Goal: Task Accomplishment & Management: Manage account settings

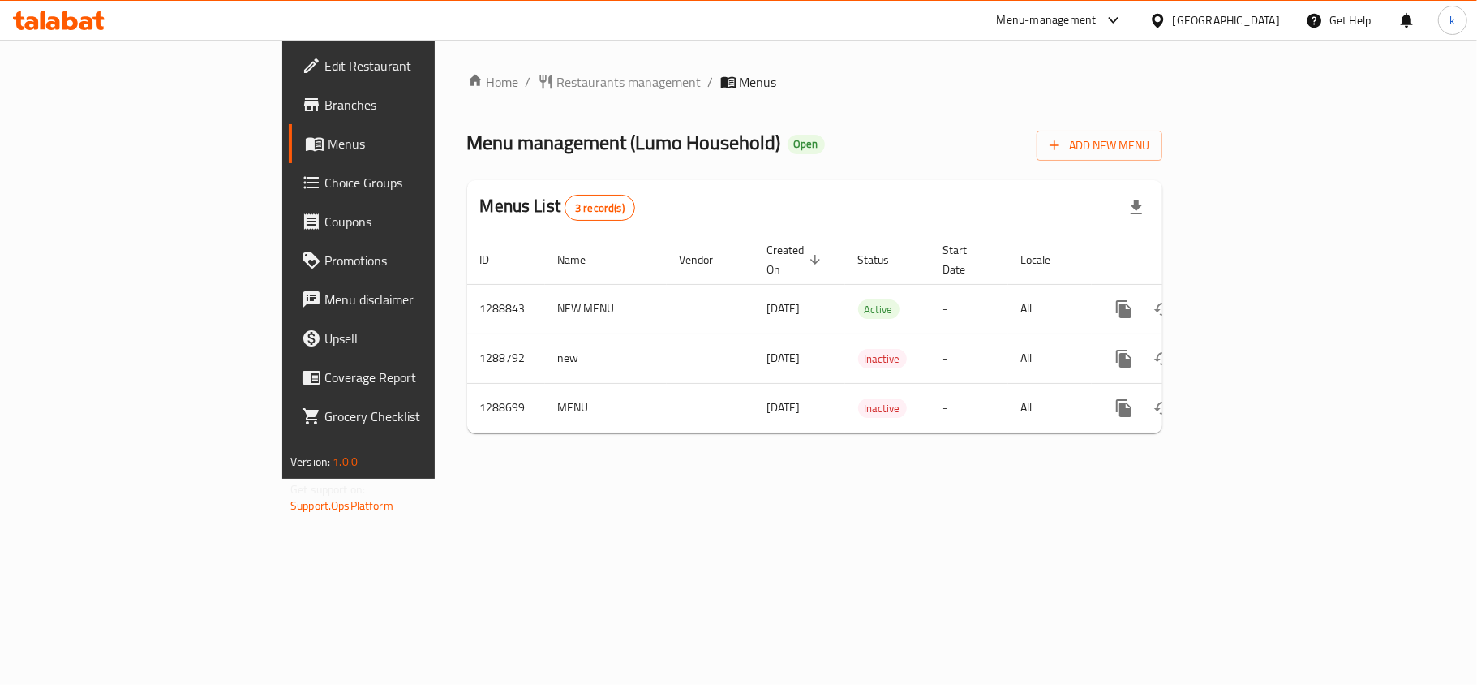
click at [1167, 27] on icon at bounding box center [1158, 20] width 17 height 17
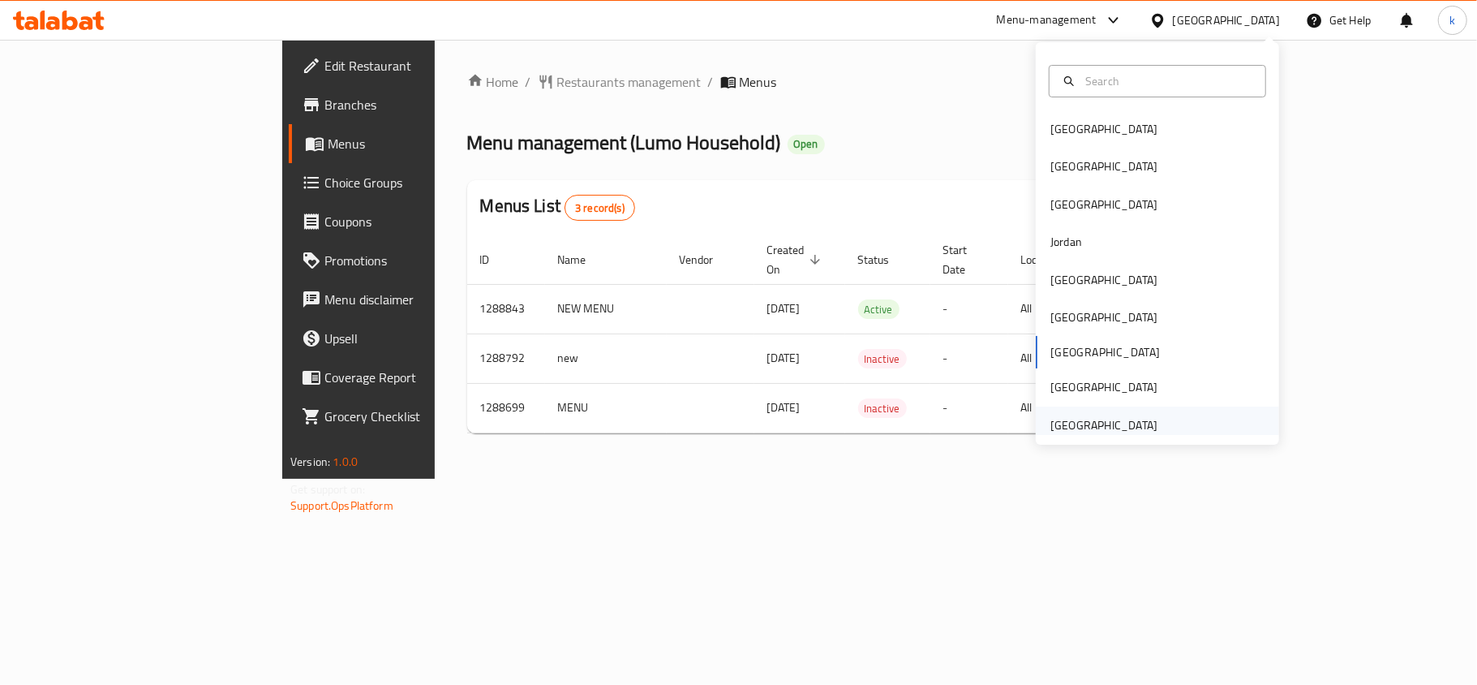
click at [1116, 433] on div "[GEOGRAPHIC_DATA]" at bounding box center [1104, 425] width 107 height 18
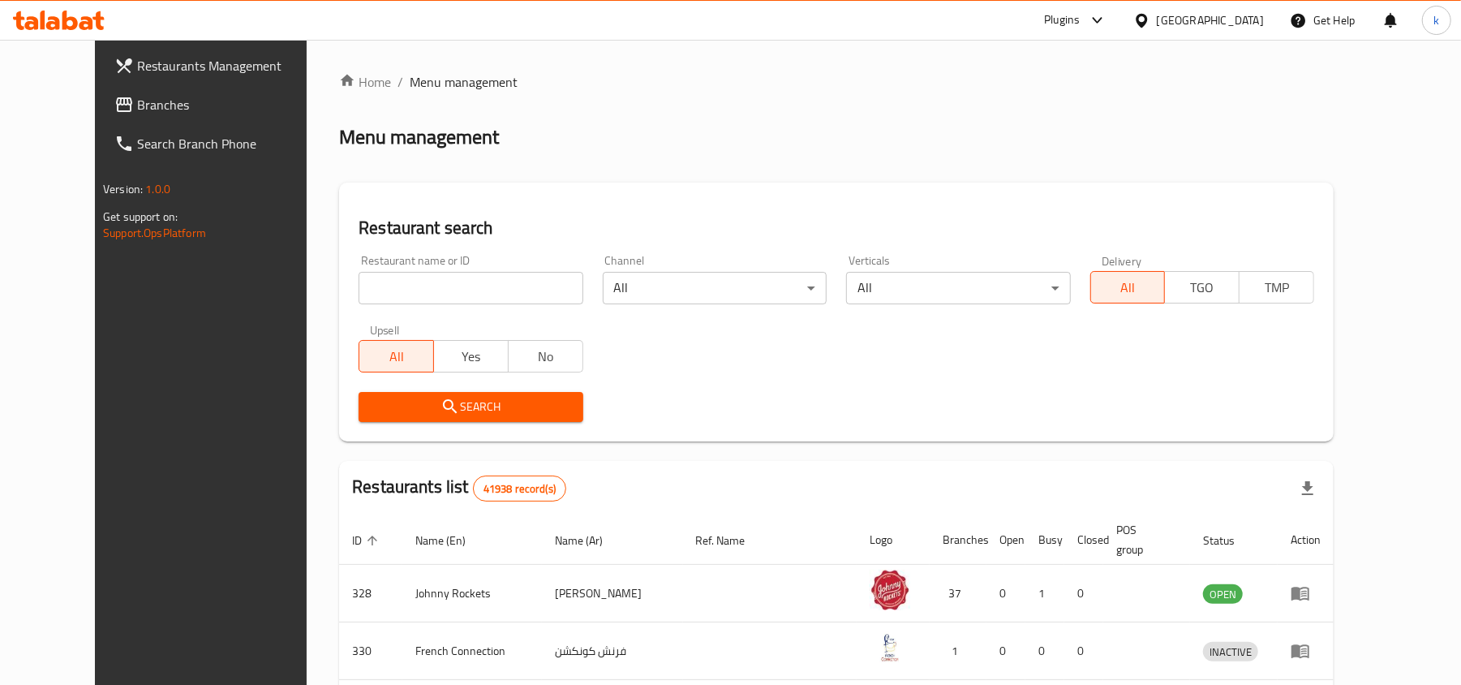
click at [114, 111] on span at bounding box center [125, 104] width 23 height 19
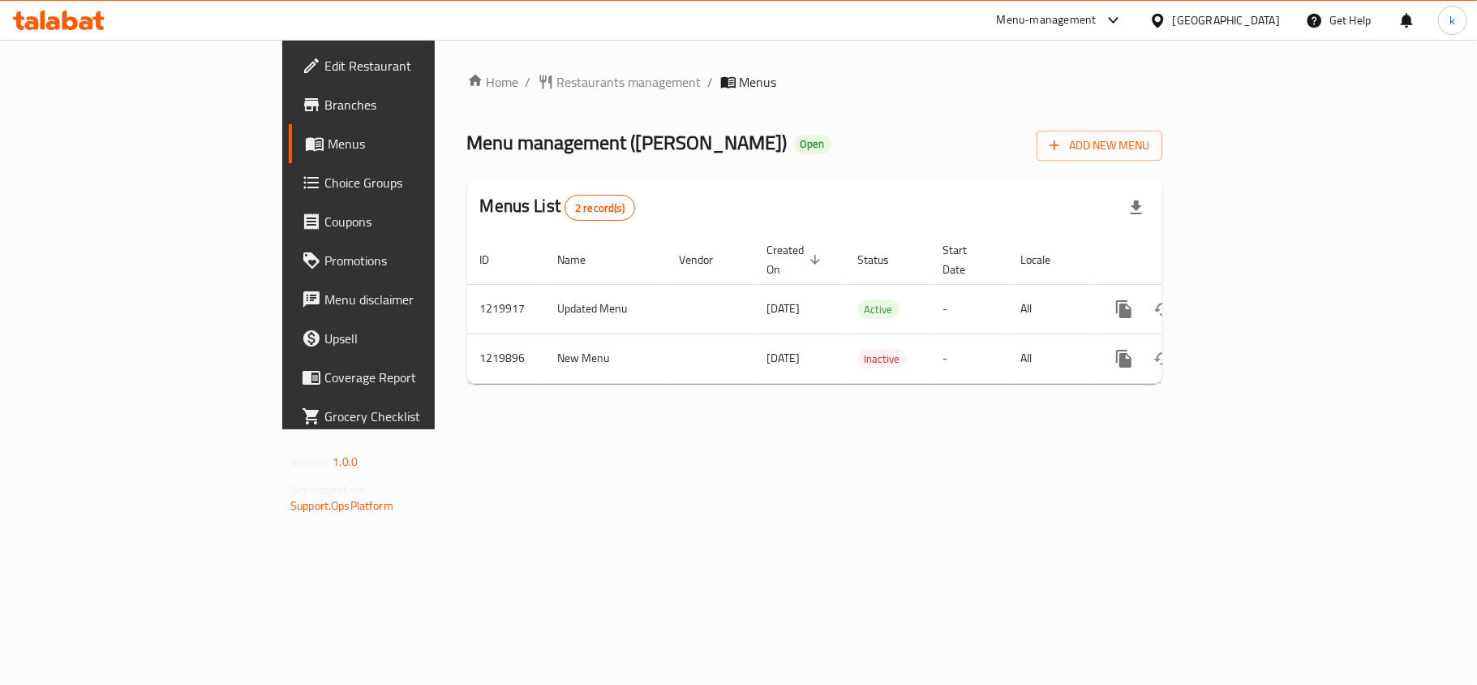
click at [887, 429] on div "Home / Restaurants management / Menus Menu management ( Chicha Bakehouse ) Open…" at bounding box center [815, 234] width 760 height 389
click at [1241, 23] on div "[GEOGRAPHIC_DATA]" at bounding box center [1226, 20] width 107 height 18
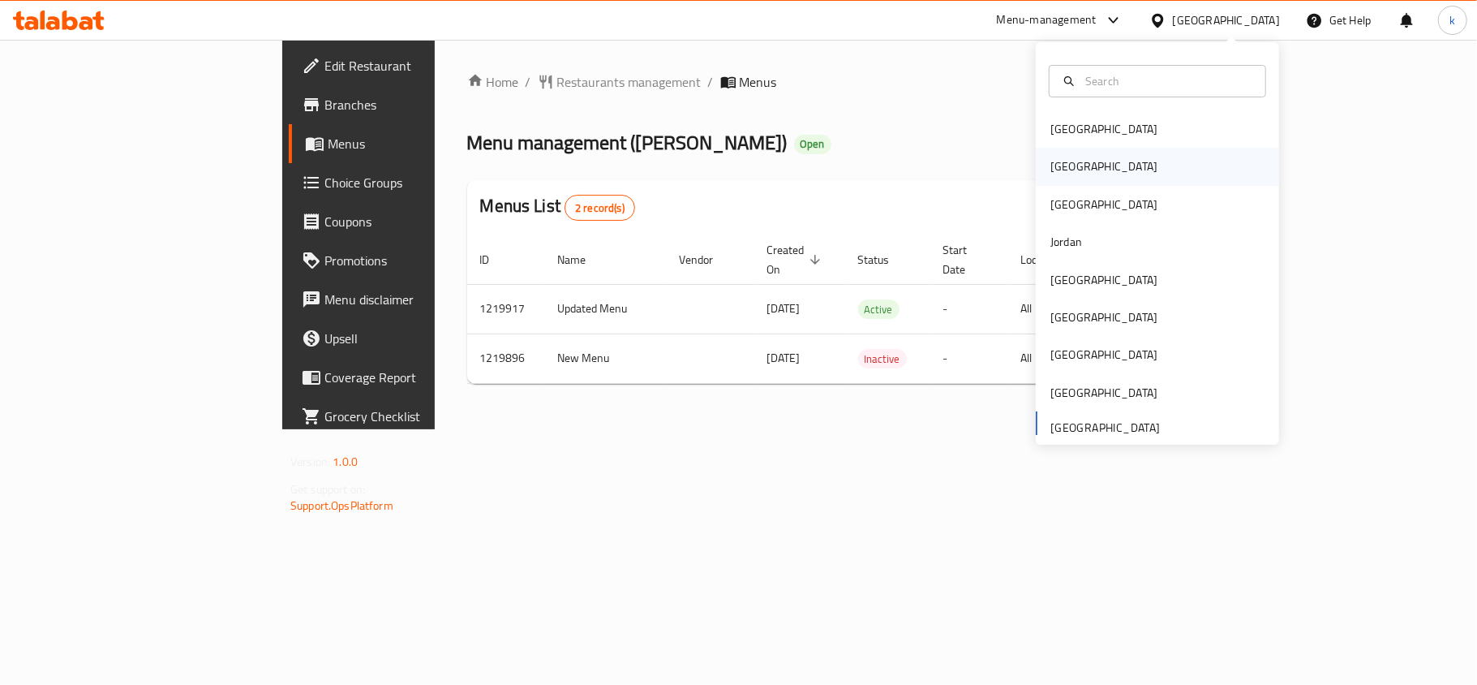
click at [1052, 151] on div "[GEOGRAPHIC_DATA]" at bounding box center [1104, 166] width 133 height 37
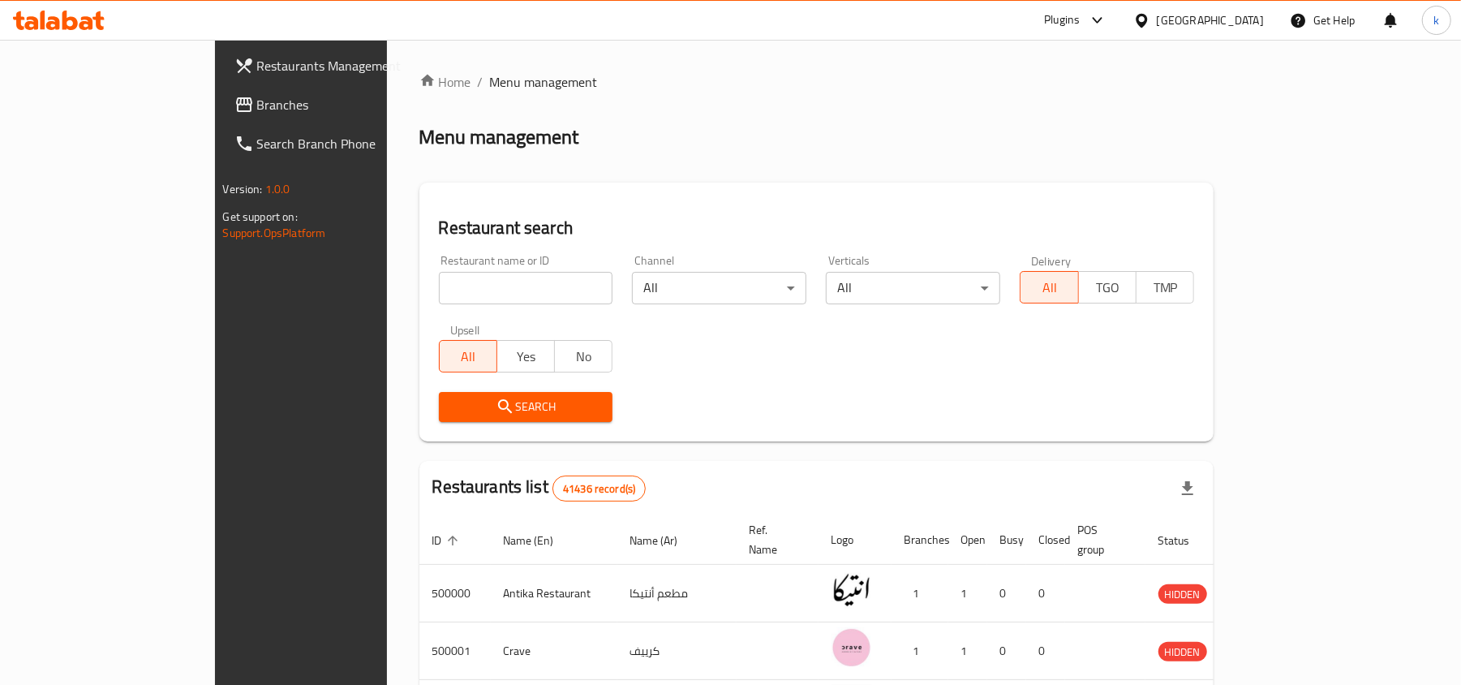
click at [1157, 16] on div at bounding box center [1145, 20] width 24 height 18
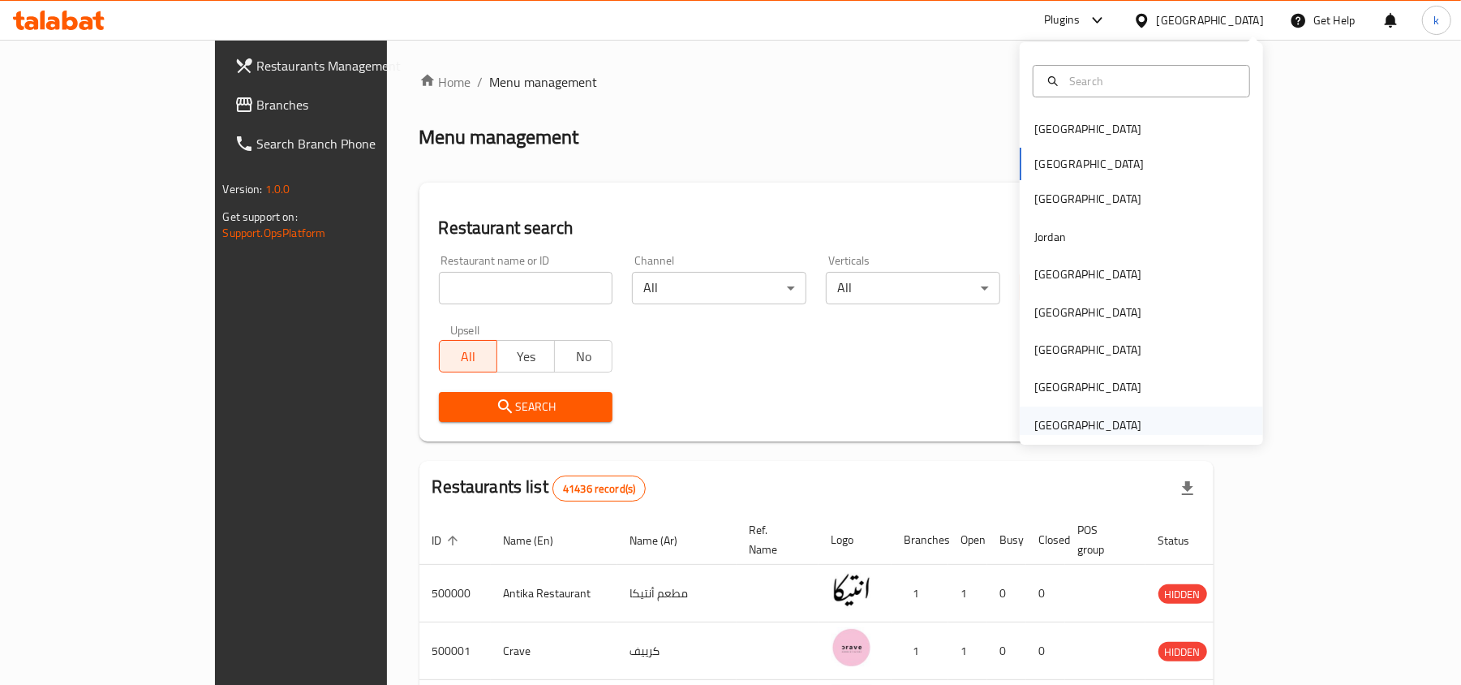
click at [1063, 423] on div "[GEOGRAPHIC_DATA]" at bounding box center [1087, 425] width 107 height 18
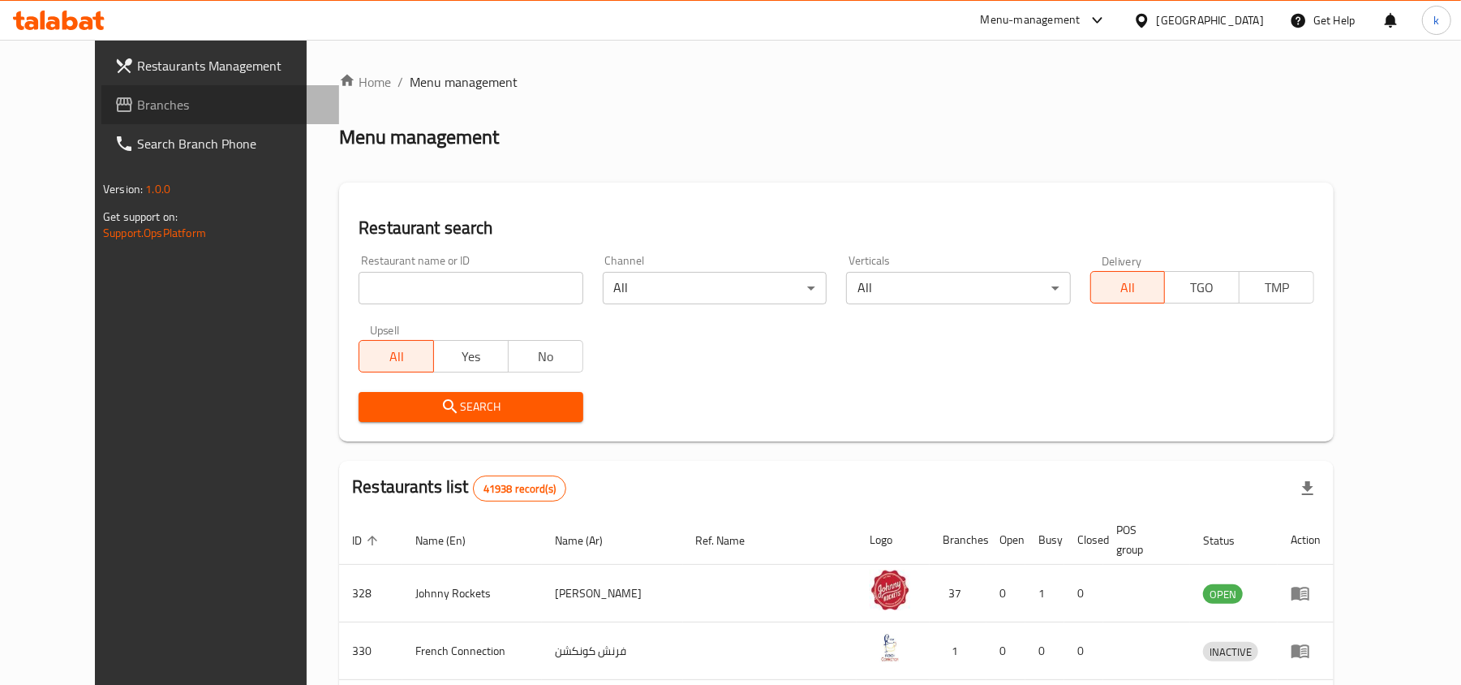
click at [137, 104] on span "Branches" at bounding box center [231, 104] width 189 height 19
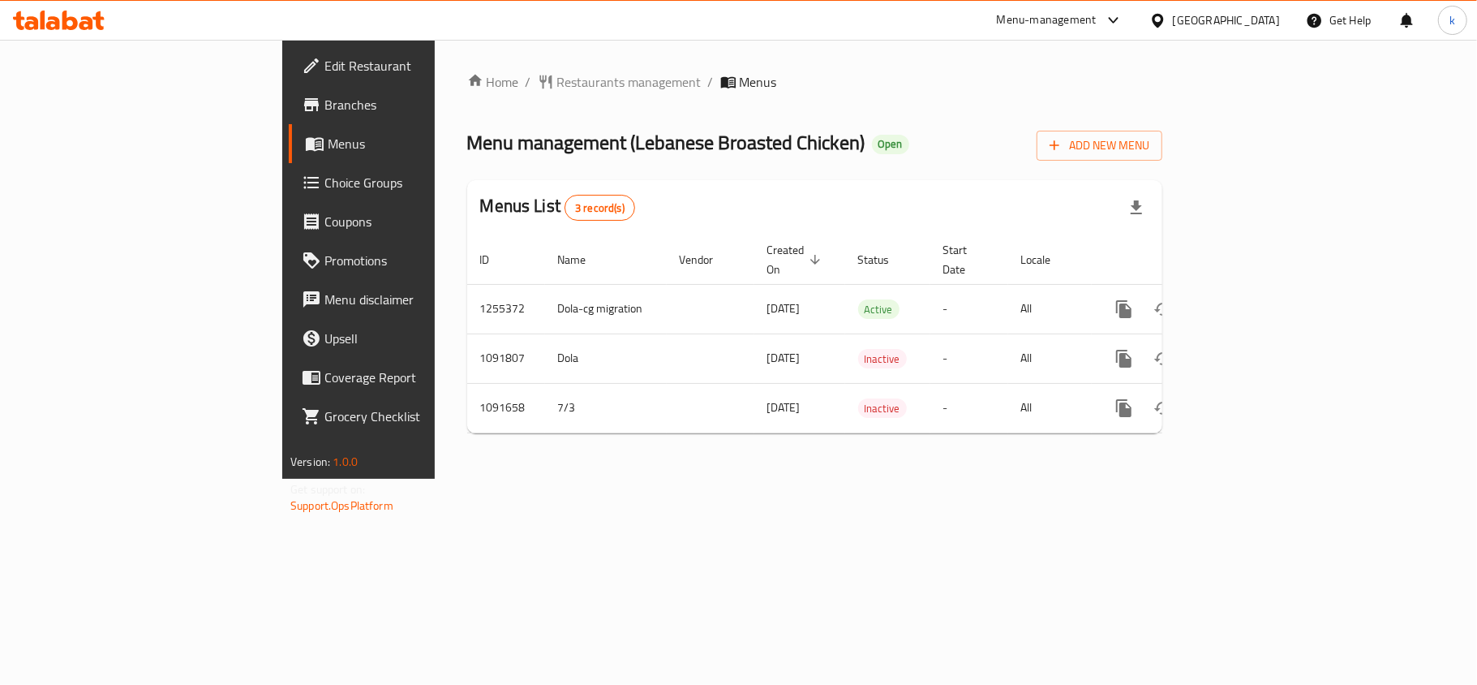
click at [669, 479] on div "Home / Restaurants management / Menus Menu management ( Lebanese Broasted Chick…" at bounding box center [815, 259] width 760 height 439
click at [1189, 31] on div "[GEOGRAPHIC_DATA]" at bounding box center [1215, 20] width 157 height 39
click at [1183, 21] on div "[GEOGRAPHIC_DATA]" at bounding box center [1226, 20] width 107 height 18
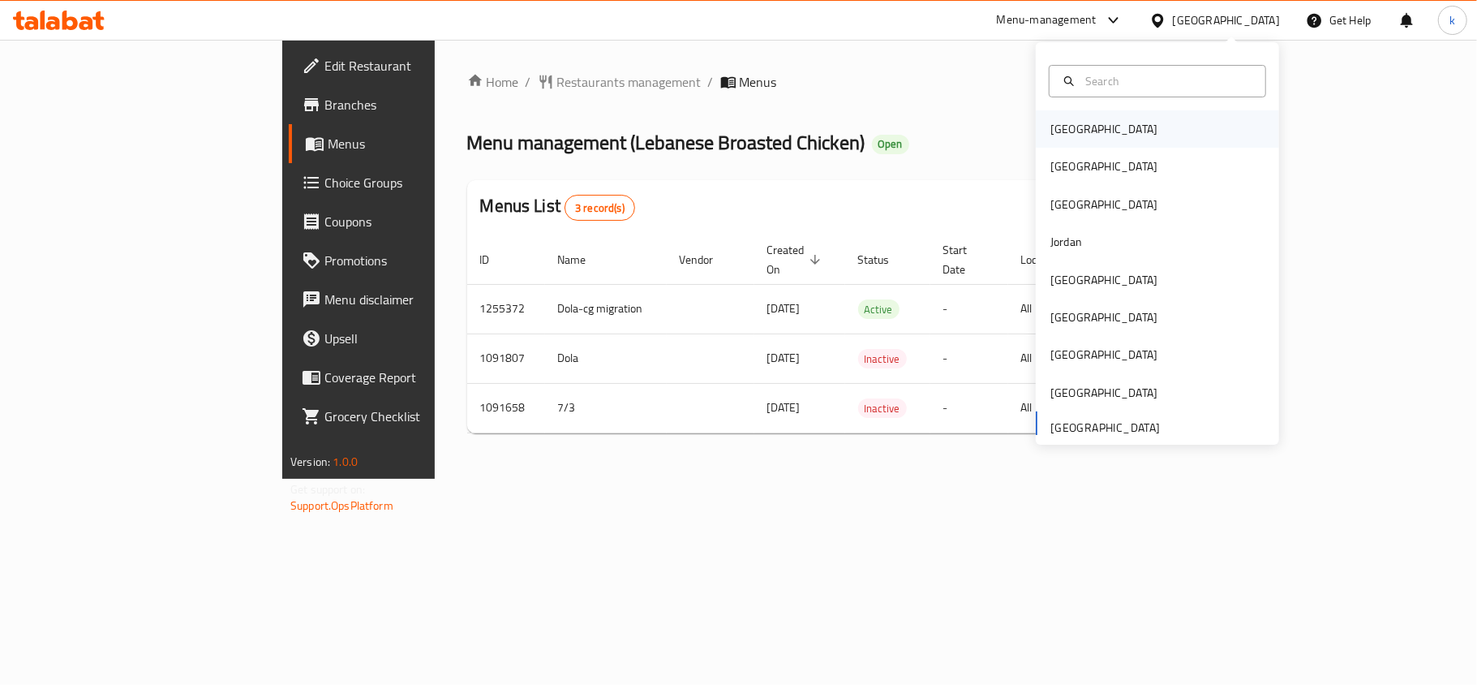
click at [1075, 124] on div "[GEOGRAPHIC_DATA]" at bounding box center [1104, 128] width 133 height 37
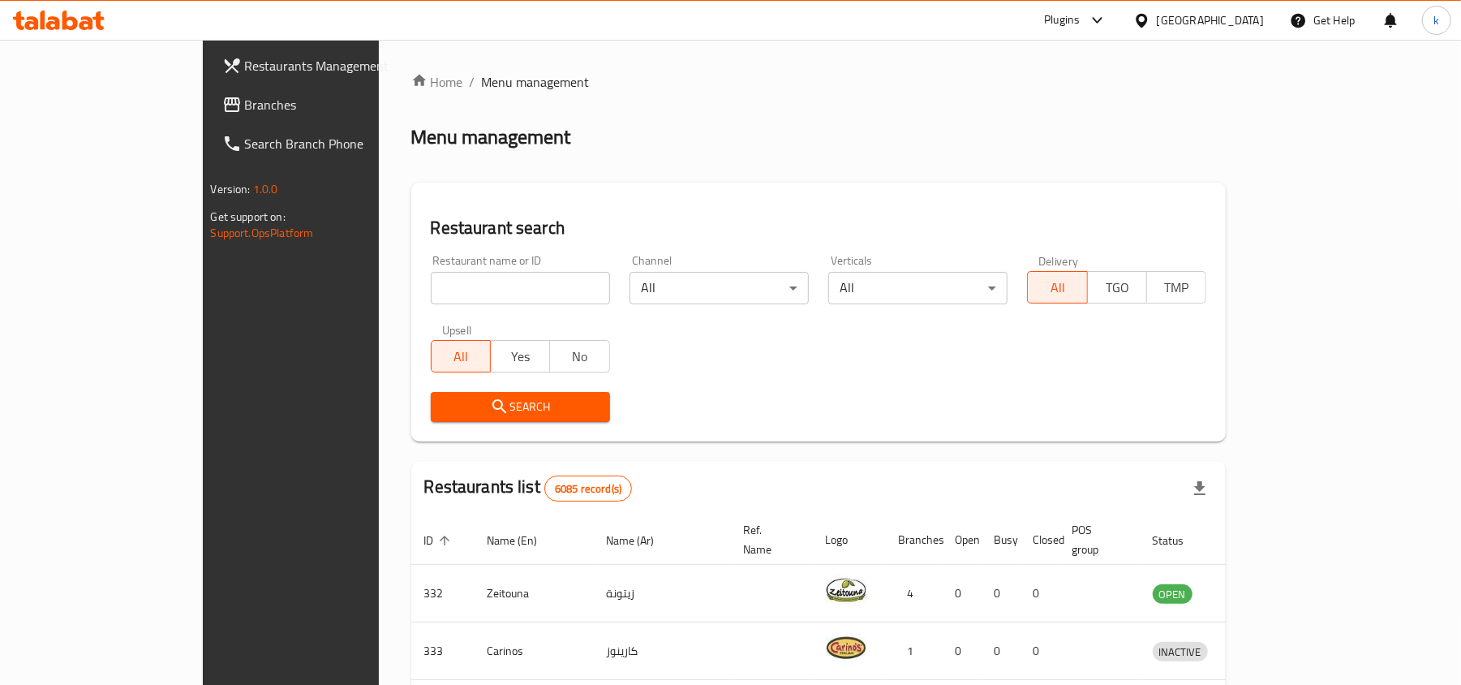
click at [1244, 17] on div "Bahrain" at bounding box center [1210, 20] width 107 height 18
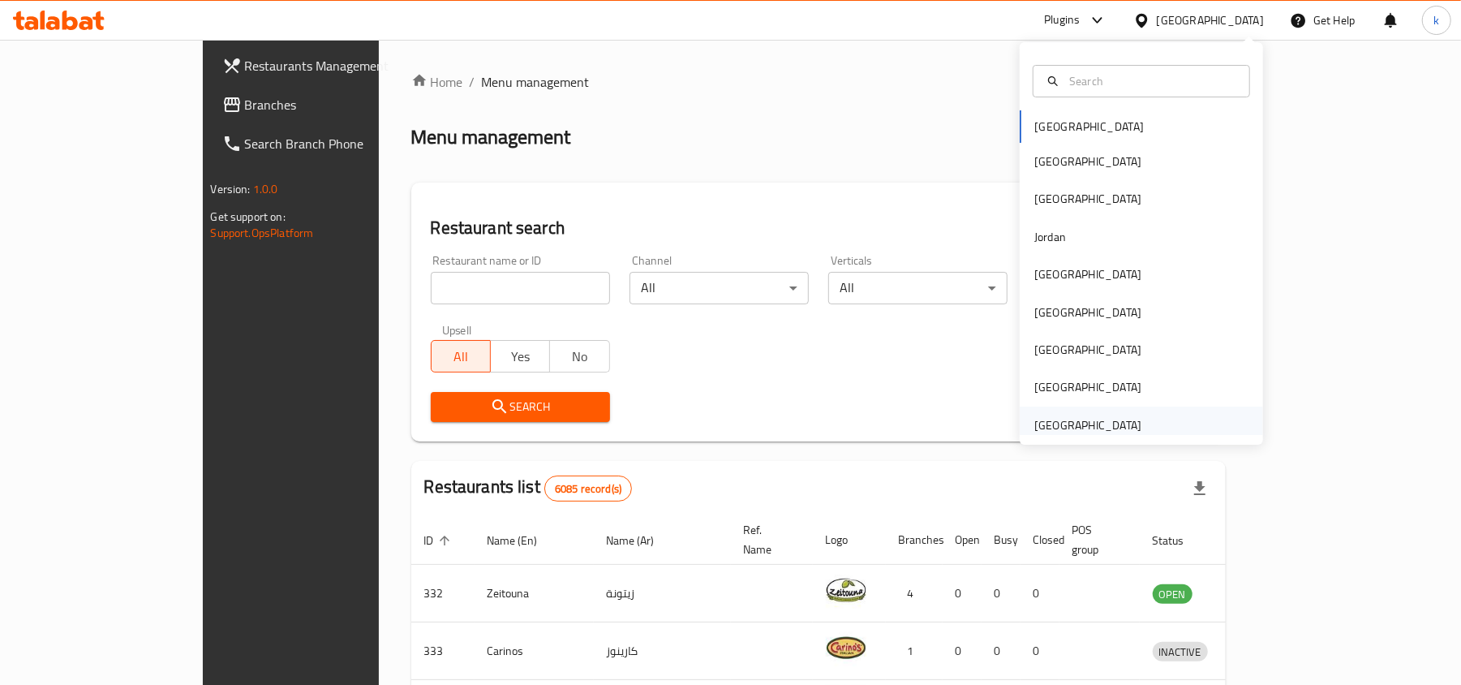
click at [1043, 423] on div "[GEOGRAPHIC_DATA]" at bounding box center [1087, 425] width 107 height 18
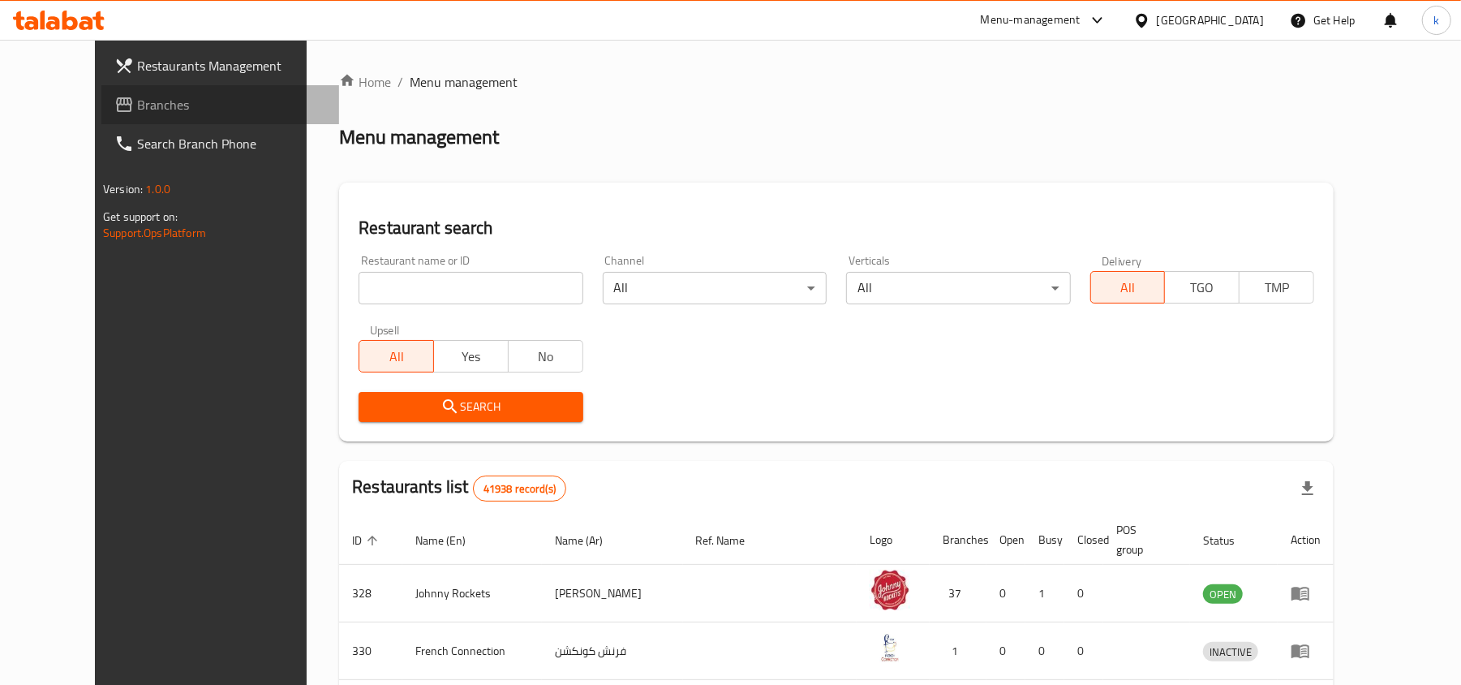
click at [137, 114] on span "Branches" at bounding box center [231, 104] width 189 height 19
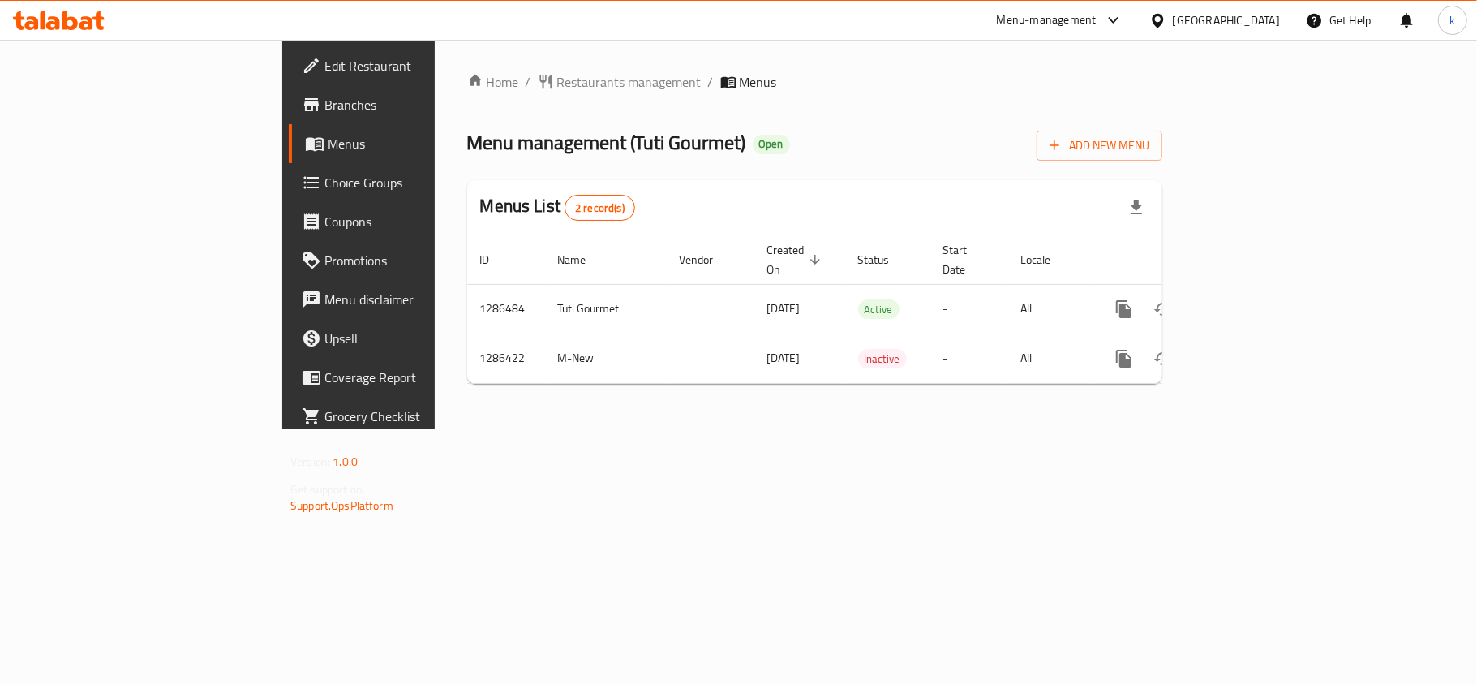
click at [1198, 17] on div "[GEOGRAPHIC_DATA]" at bounding box center [1226, 20] width 107 height 18
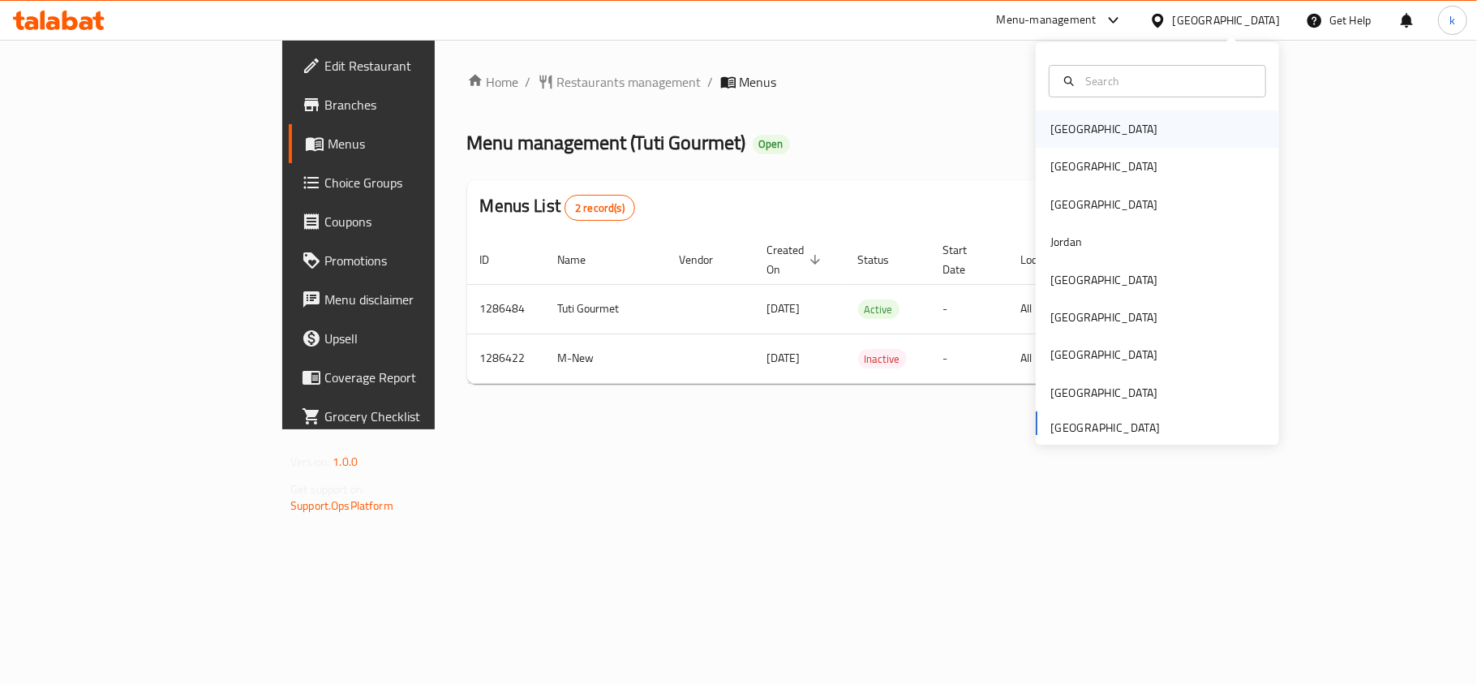
click at [1065, 127] on div "[GEOGRAPHIC_DATA]" at bounding box center [1104, 129] width 107 height 18
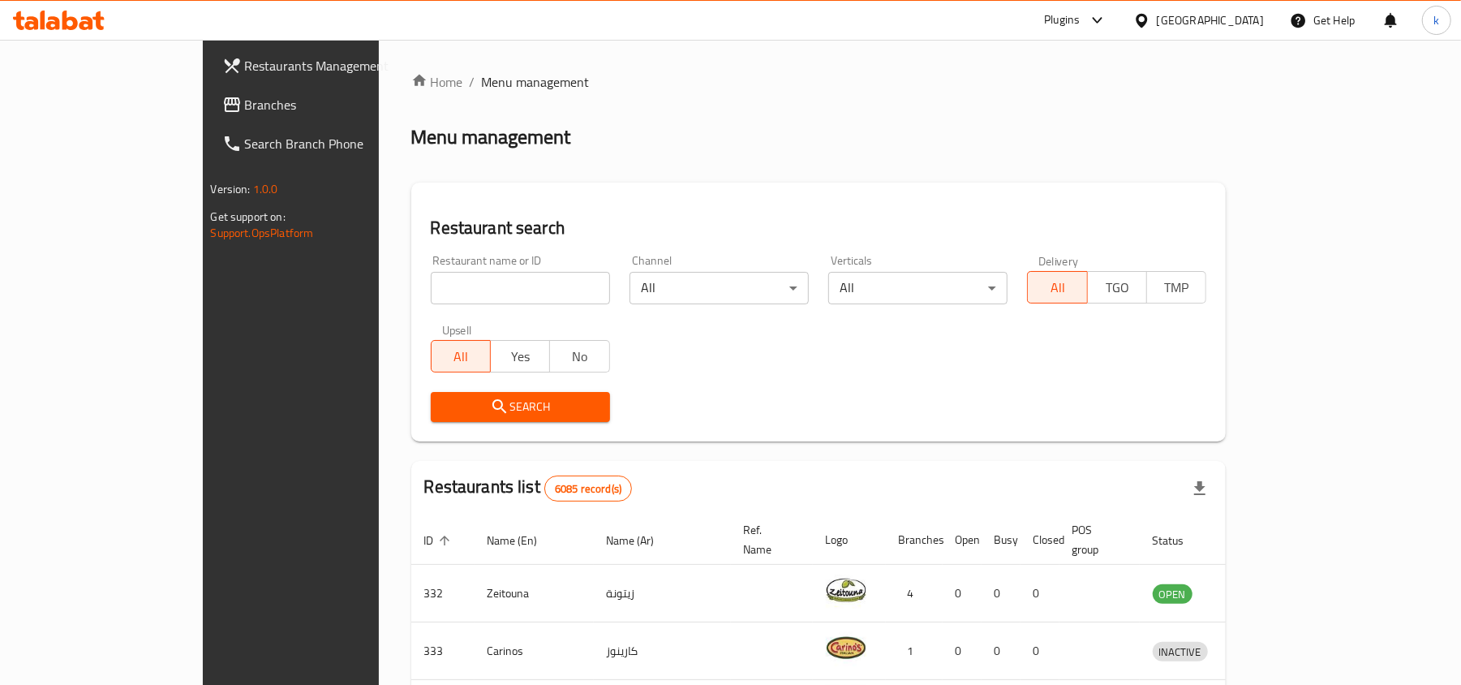
click at [1227, 17] on div "[GEOGRAPHIC_DATA]" at bounding box center [1210, 20] width 107 height 18
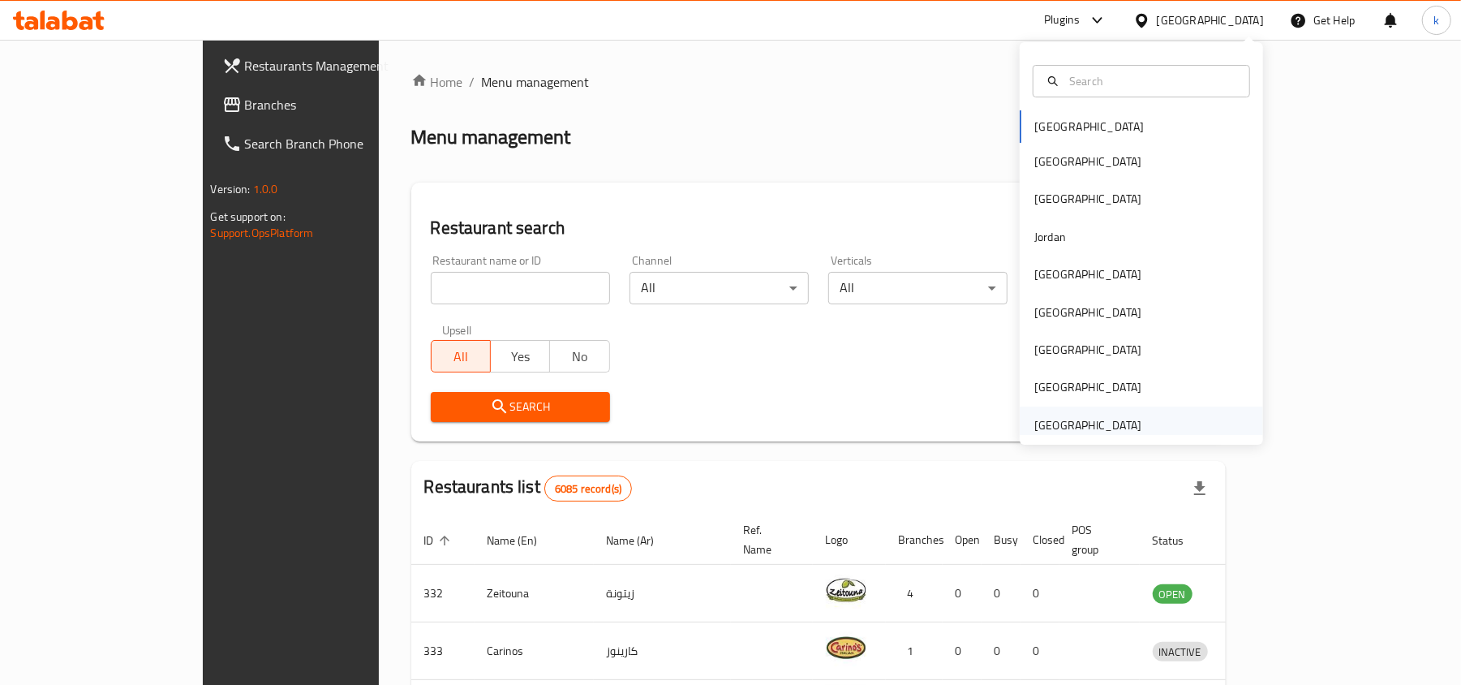
click at [1034, 423] on div "[GEOGRAPHIC_DATA]" at bounding box center [1087, 425] width 107 height 18
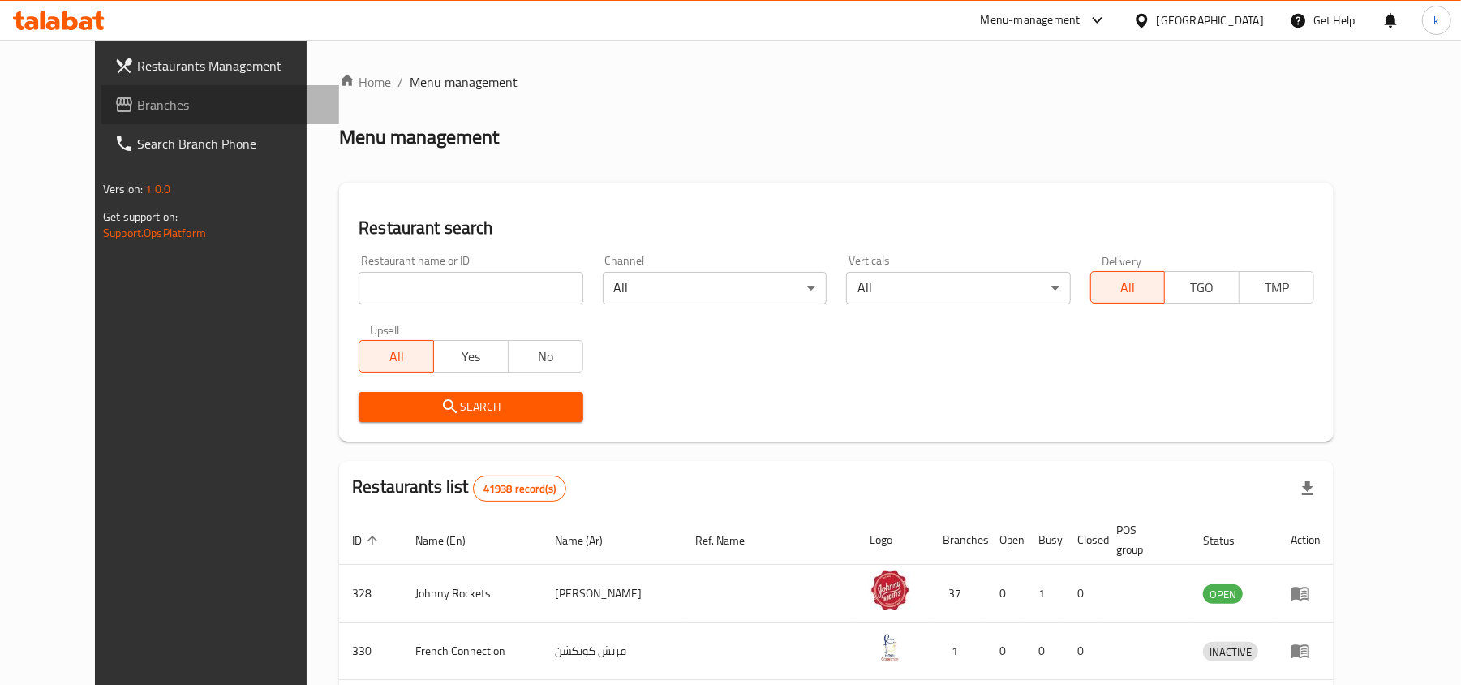
click at [137, 105] on span "Branches" at bounding box center [231, 104] width 189 height 19
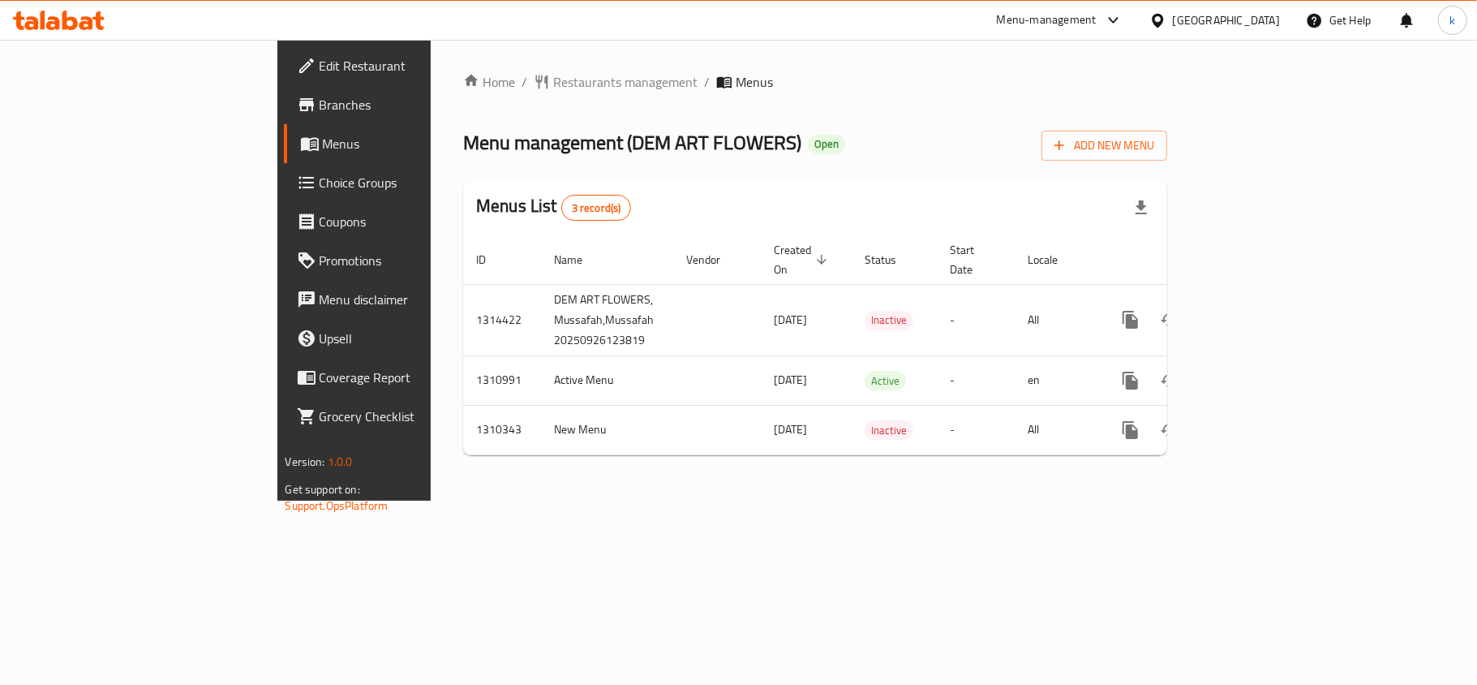
click at [1192, 37] on div "[GEOGRAPHIC_DATA]" at bounding box center [1215, 20] width 157 height 39
click at [1191, 24] on div "[GEOGRAPHIC_DATA]" at bounding box center [1226, 20] width 107 height 18
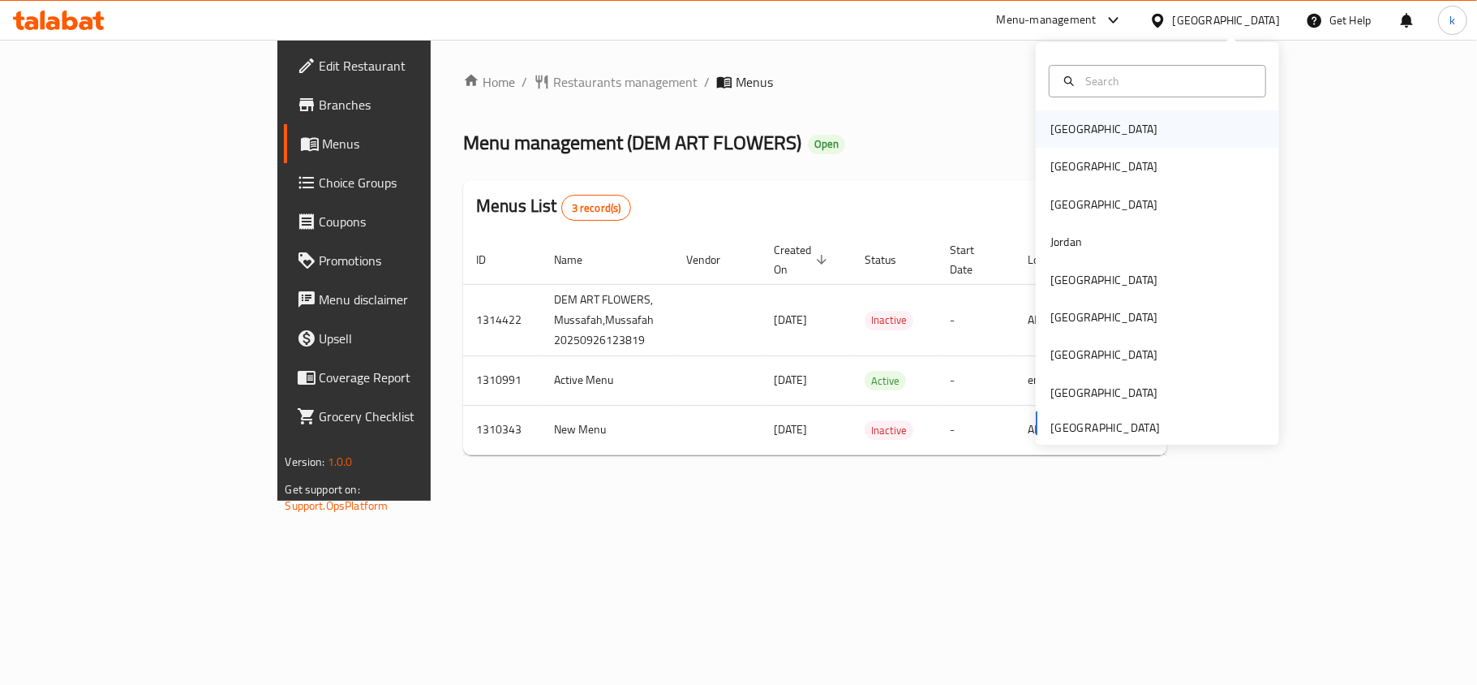
click at [1069, 133] on div "[GEOGRAPHIC_DATA]" at bounding box center [1104, 129] width 107 height 18
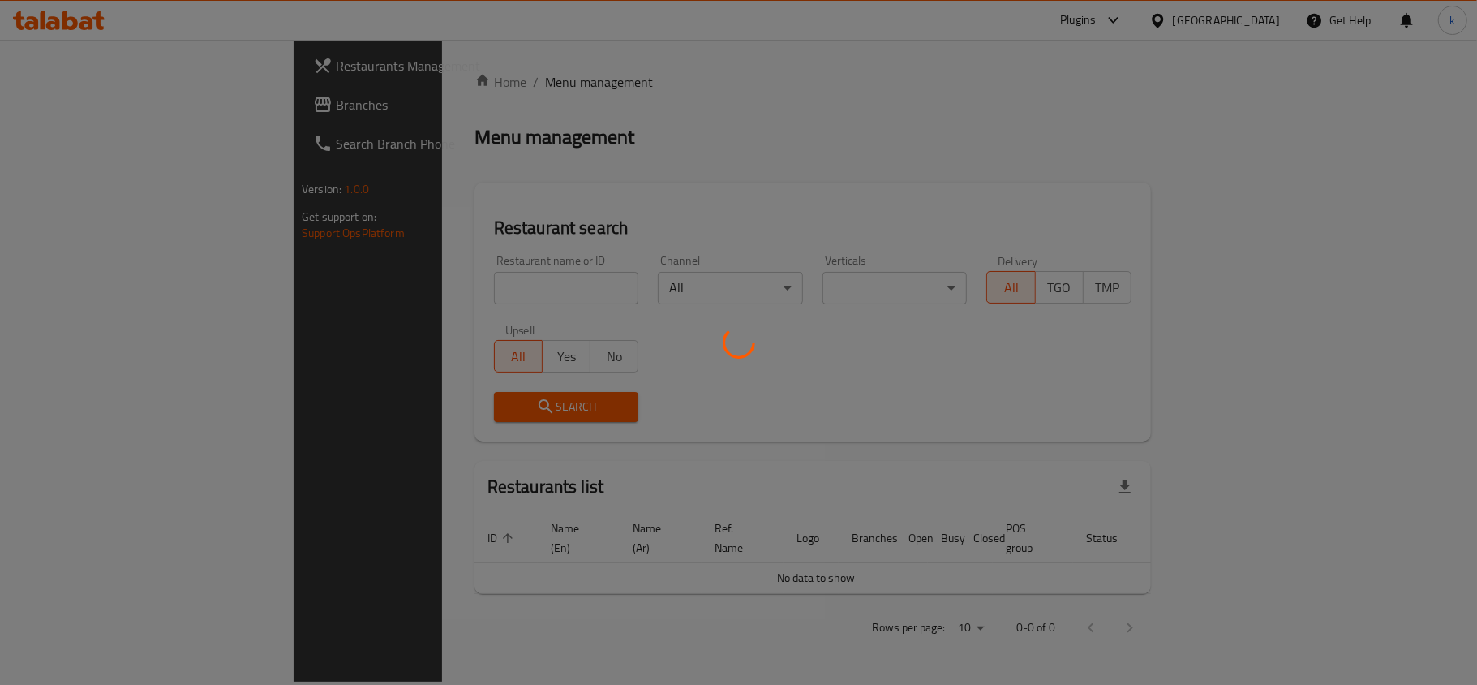
click at [1230, 16] on div at bounding box center [738, 342] width 1477 height 685
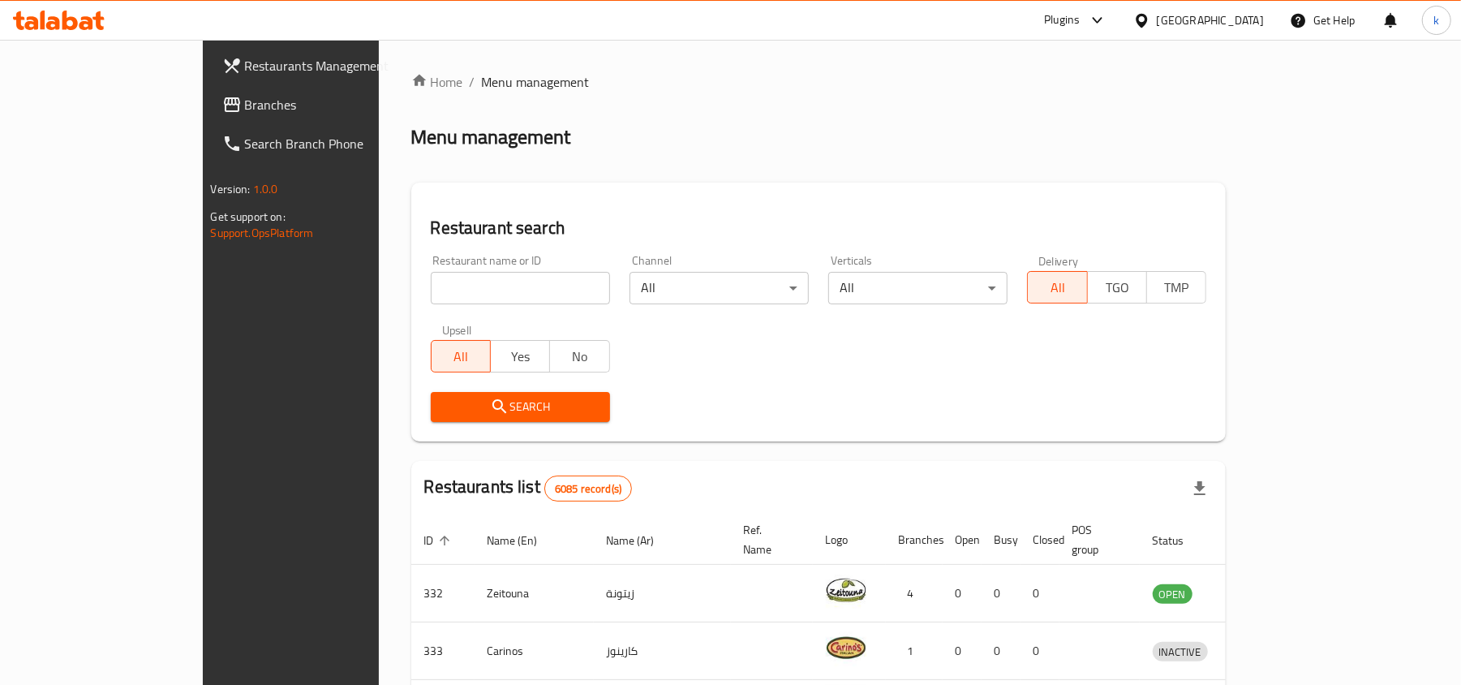
click at [1236, 21] on div "[GEOGRAPHIC_DATA]" at bounding box center [1210, 20] width 107 height 18
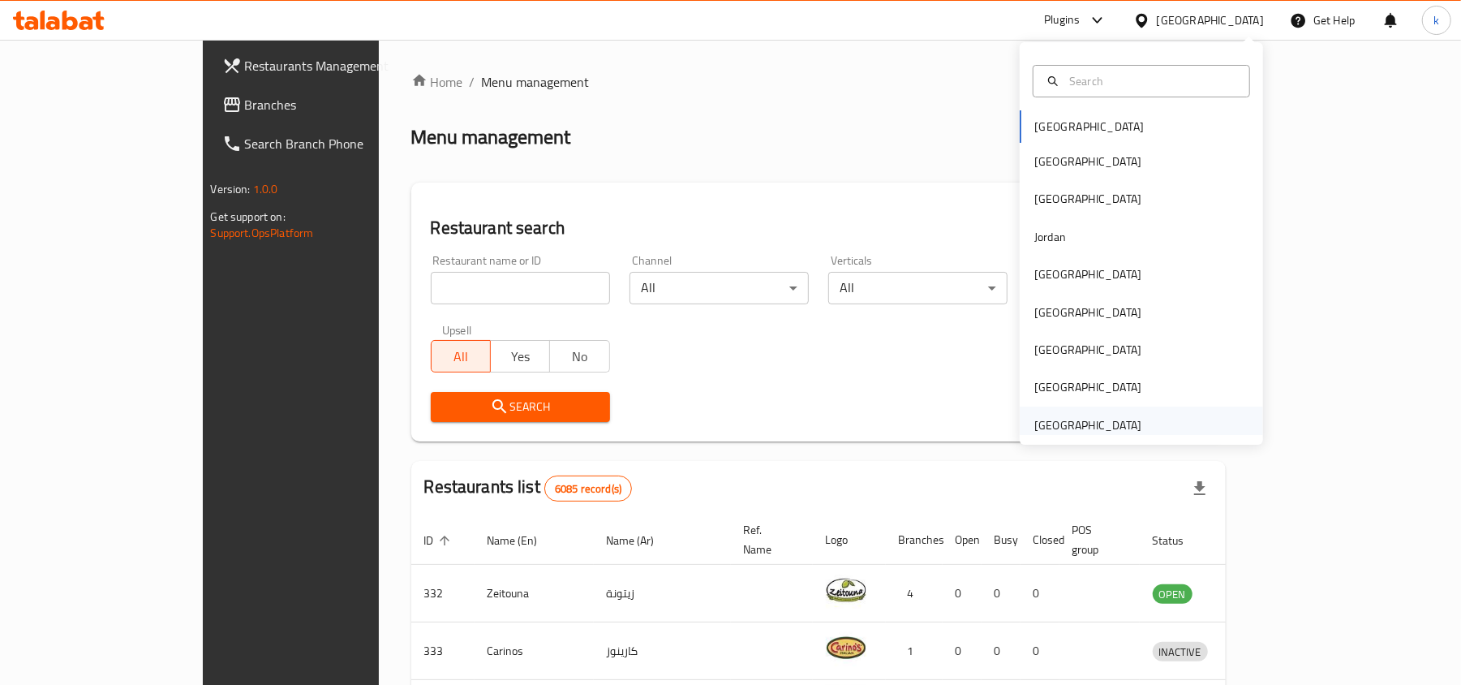
click at [1037, 434] on div "[GEOGRAPHIC_DATA]" at bounding box center [1087, 425] width 107 height 18
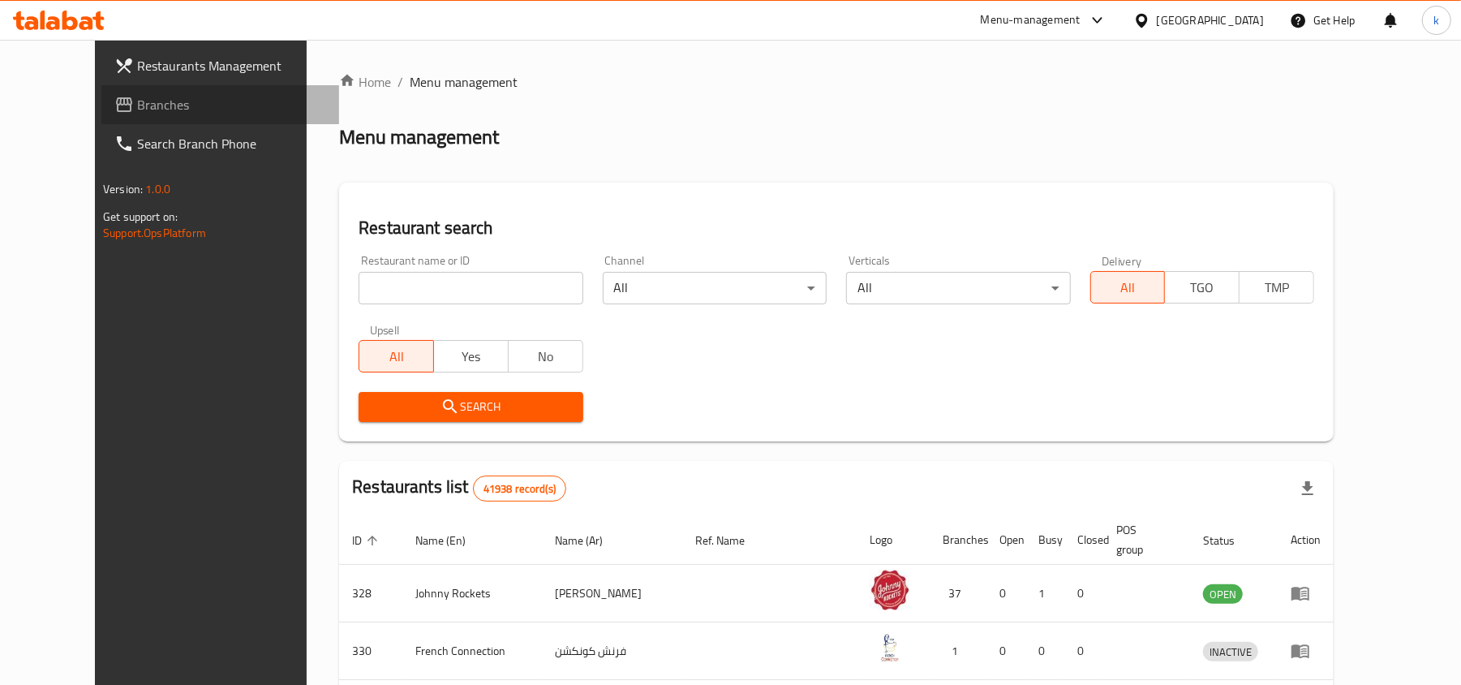
click at [137, 101] on span "Branches" at bounding box center [231, 104] width 189 height 19
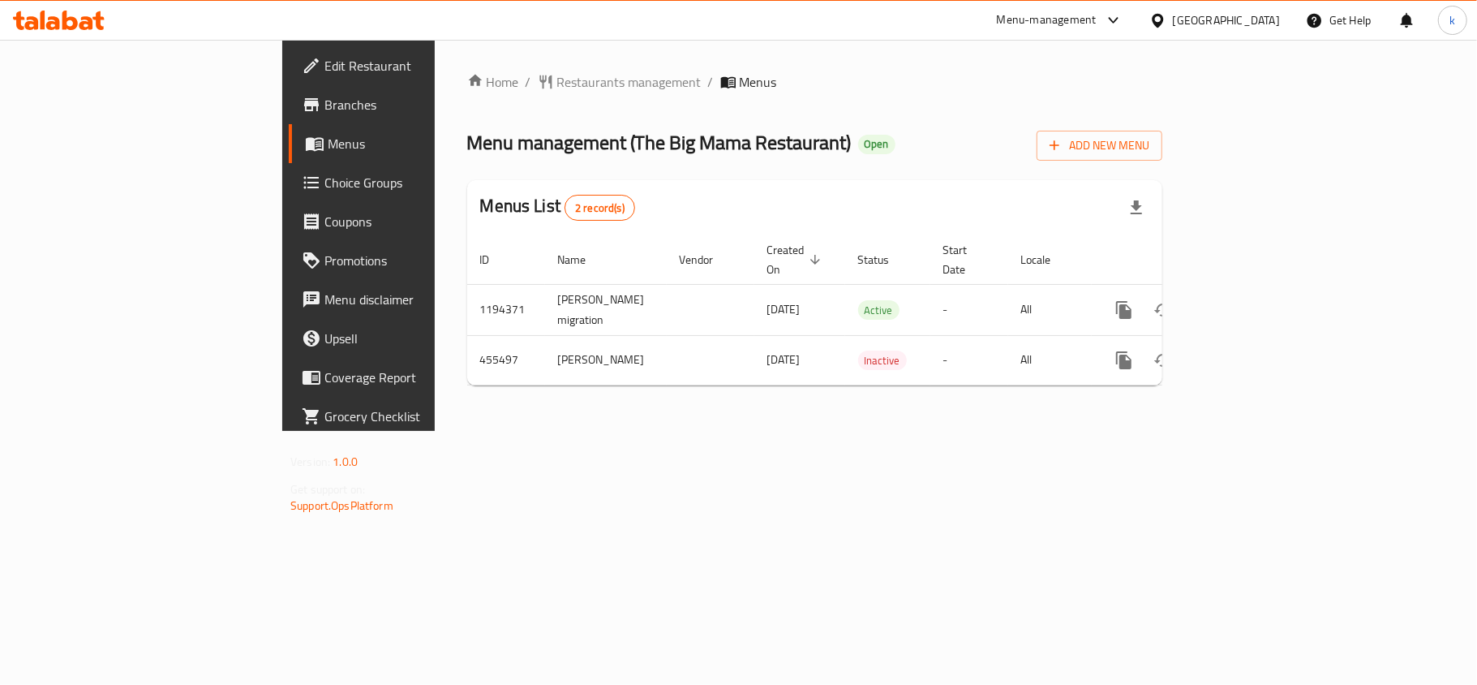
click at [595, 431] on div "Home / Restaurants management / Menus Menu management ( The [PERSON_NAME] Resta…" at bounding box center [815, 235] width 760 height 391
click at [1158, 24] on icon at bounding box center [1157, 20] width 11 height 14
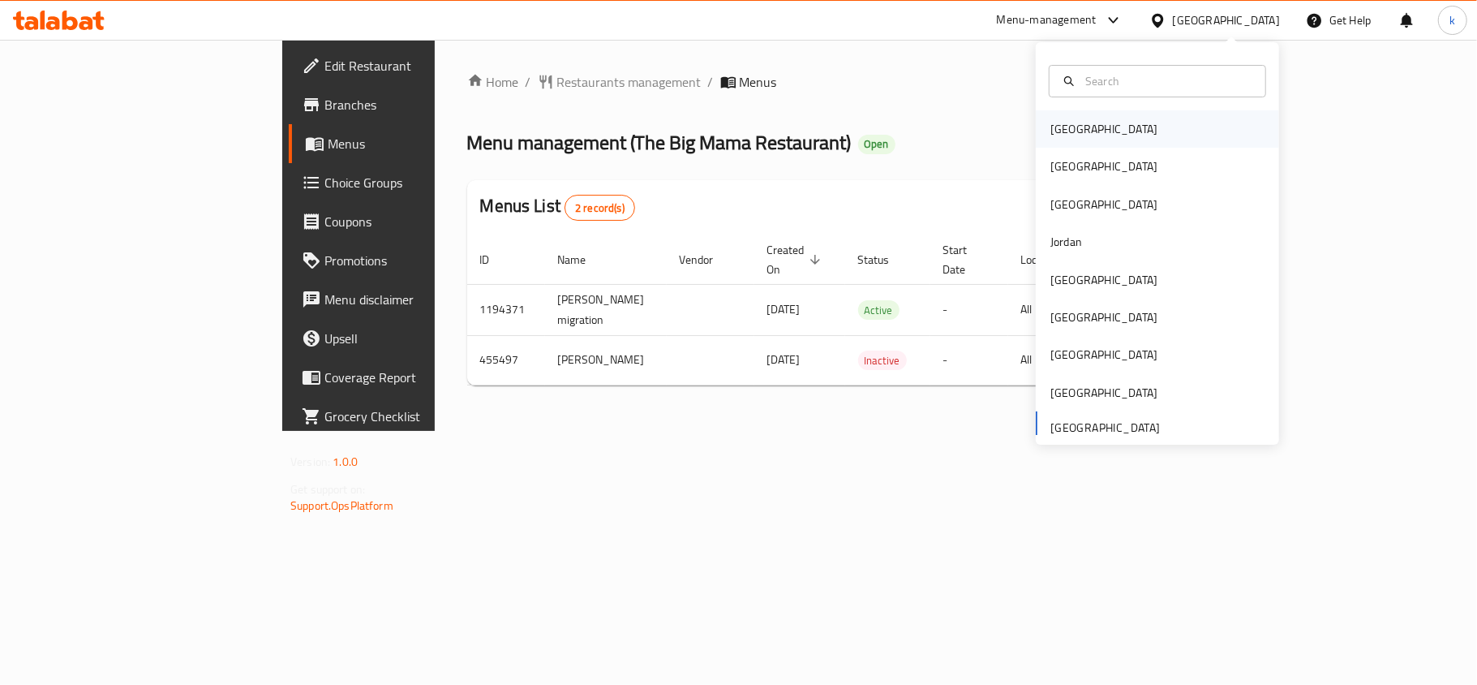
click at [1137, 117] on div "[GEOGRAPHIC_DATA]" at bounding box center [1157, 128] width 243 height 37
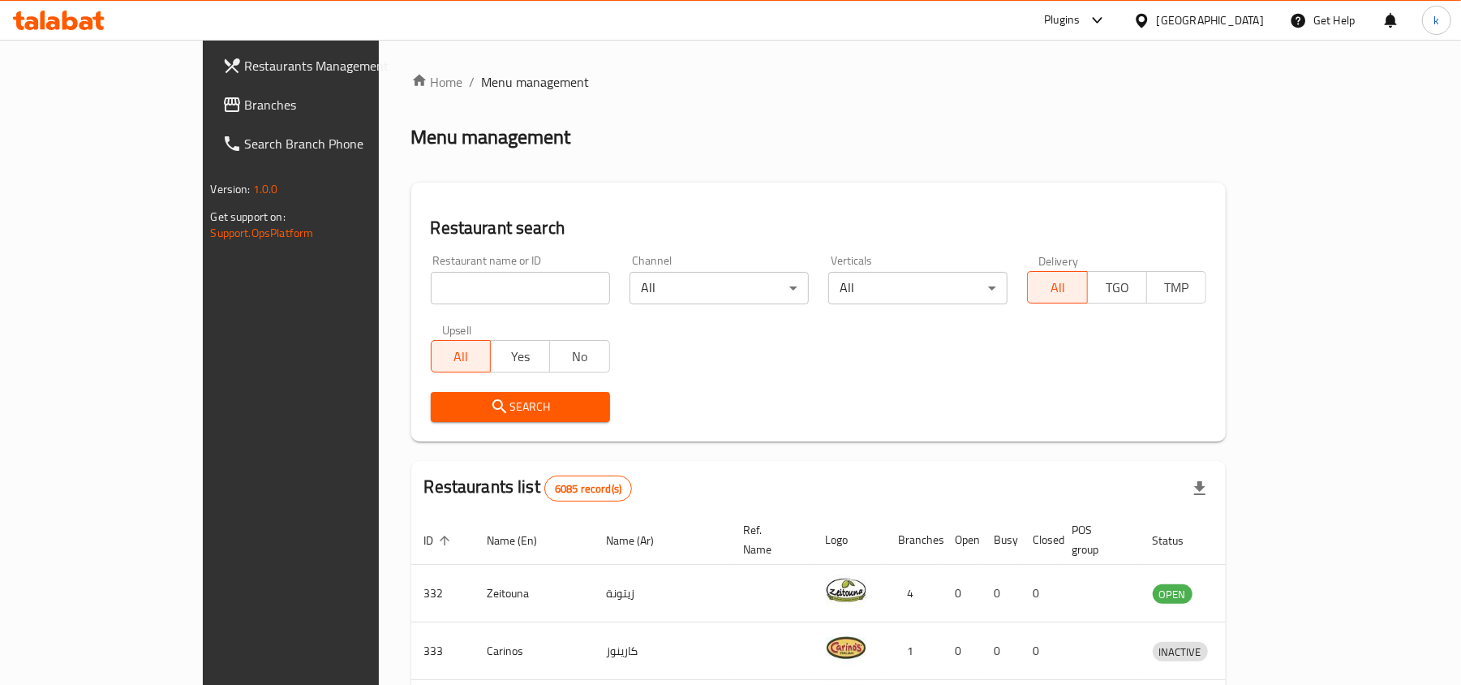
click at [1224, 27] on div "[GEOGRAPHIC_DATA]" at bounding box center [1210, 20] width 107 height 18
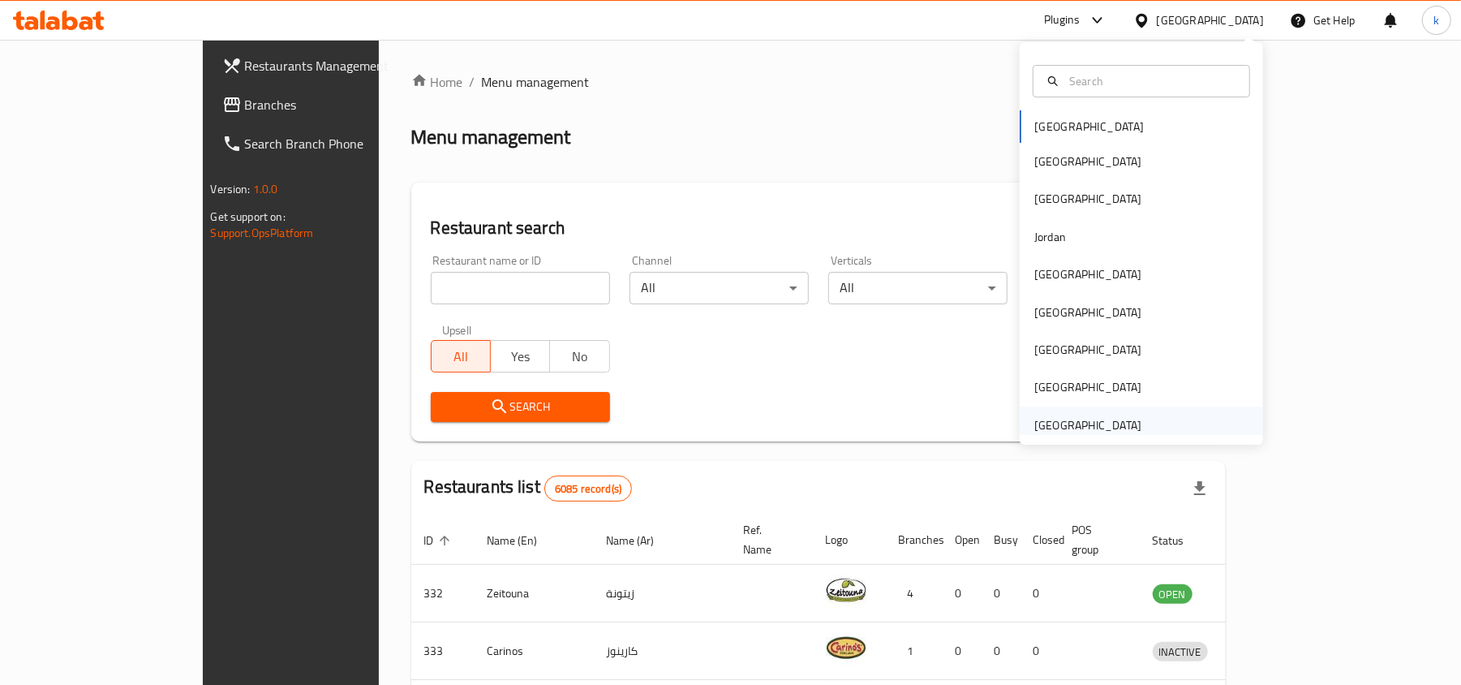
click at [1058, 432] on div "[GEOGRAPHIC_DATA]" at bounding box center [1087, 425] width 107 height 18
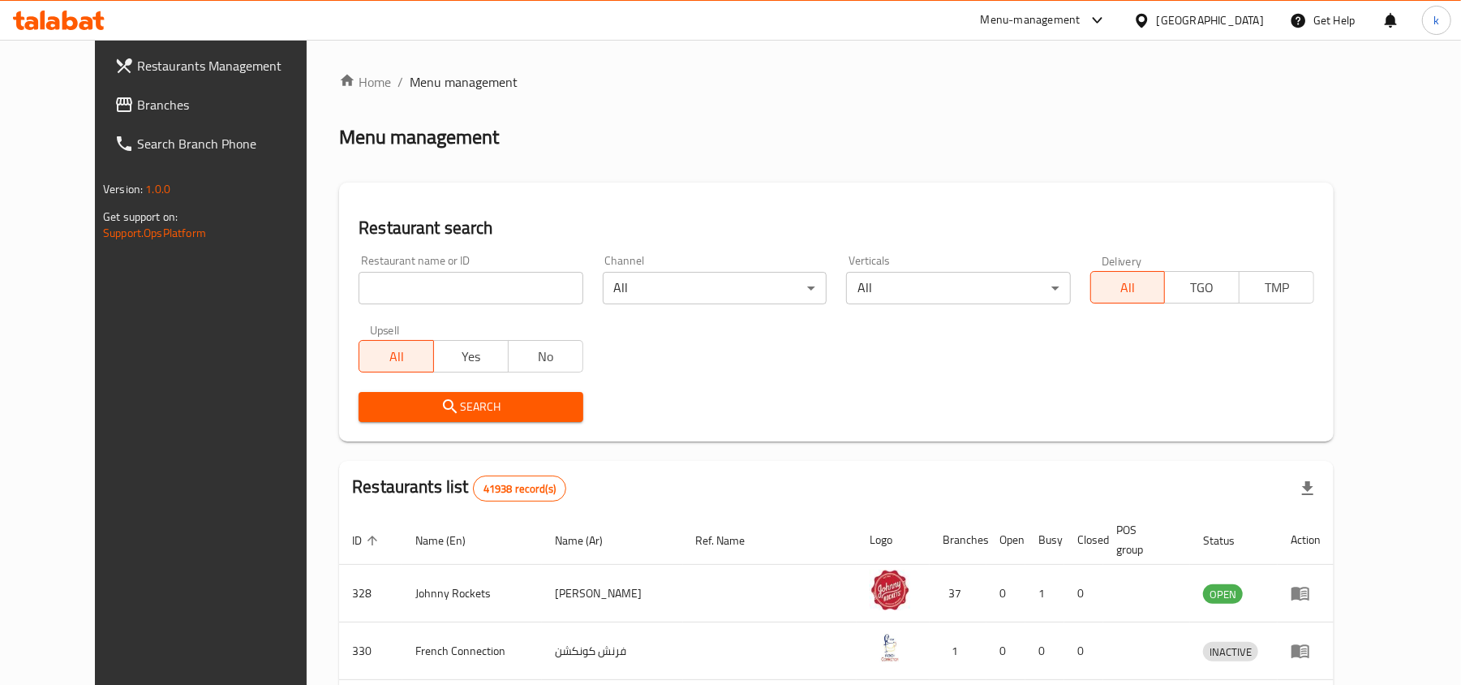
click at [137, 102] on span "Branches" at bounding box center [231, 104] width 189 height 19
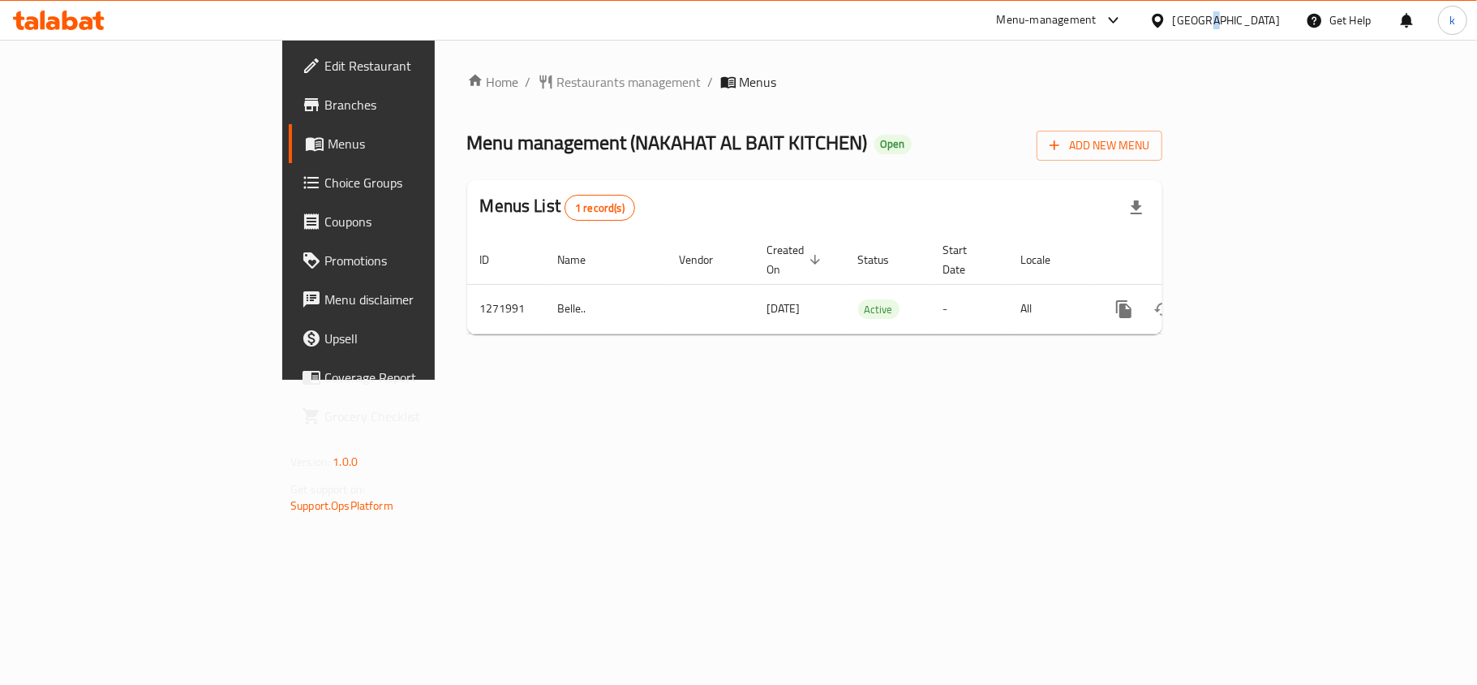
drag, startPoint x: 1209, startPoint y: 18, endPoint x: 1192, endPoint y: 39, distance: 27.1
click at [1208, 18] on div "[GEOGRAPHIC_DATA]" at bounding box center [1226, 20] width 107 height 18
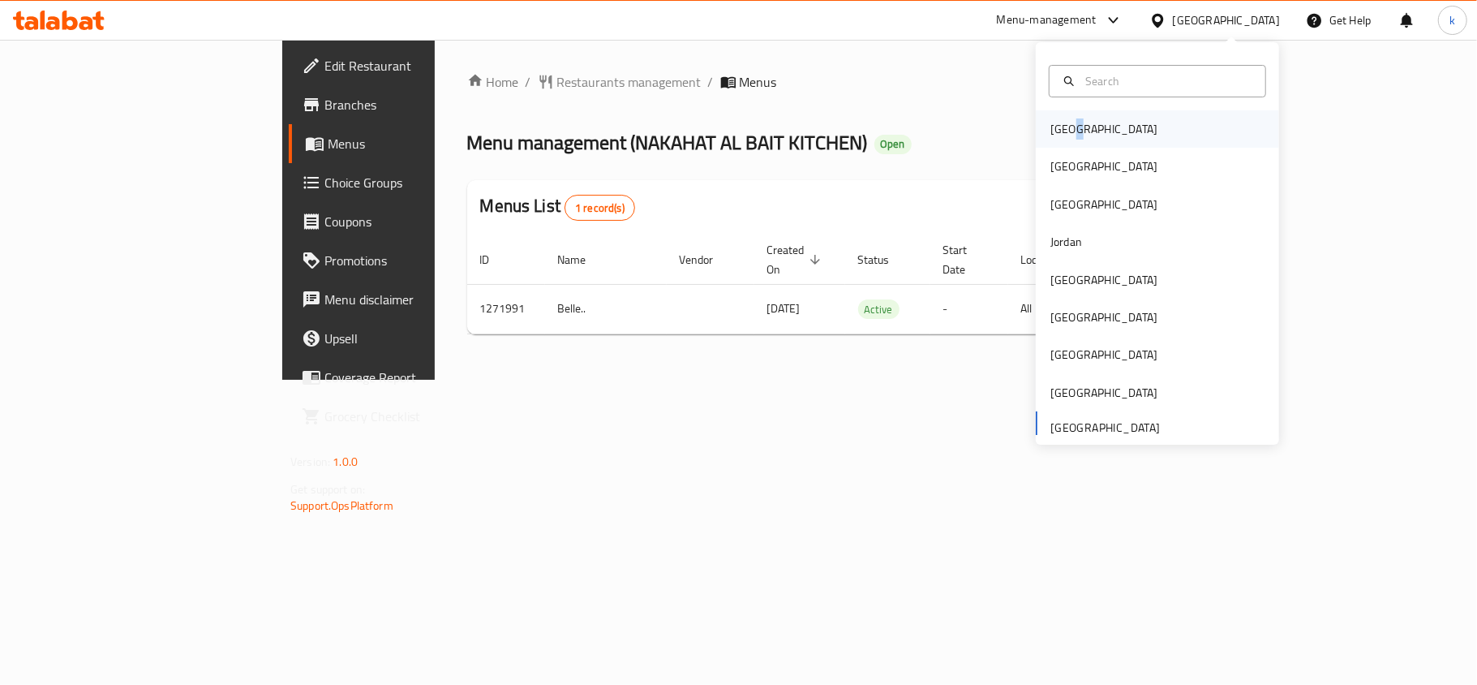
click at [1059, 135] on div "[GEOGRAPHIC_DATA]" at bounding box center [1104, 129] width 107 height 18
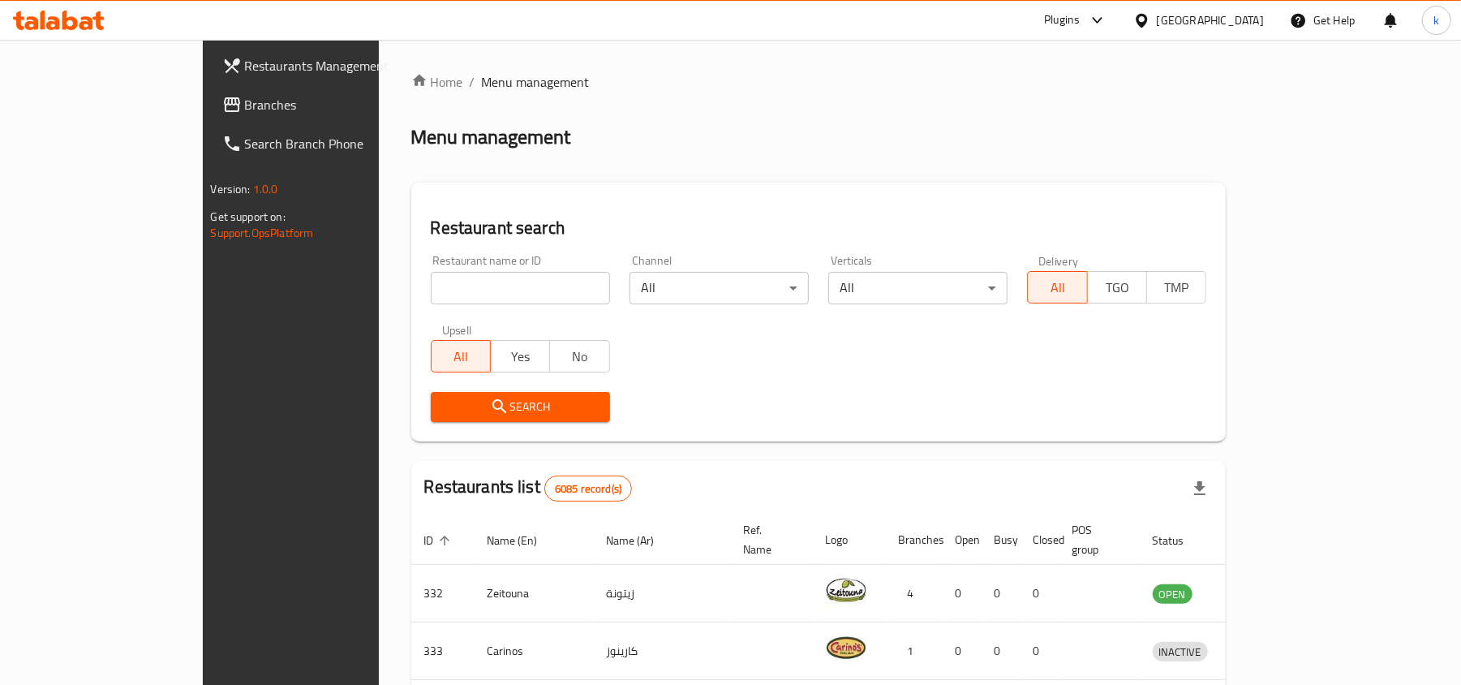
click at [1234, 20] on div "[GEOGRAPHIC_DATA]" at bounding box center [1210, 20] width 107 height 18
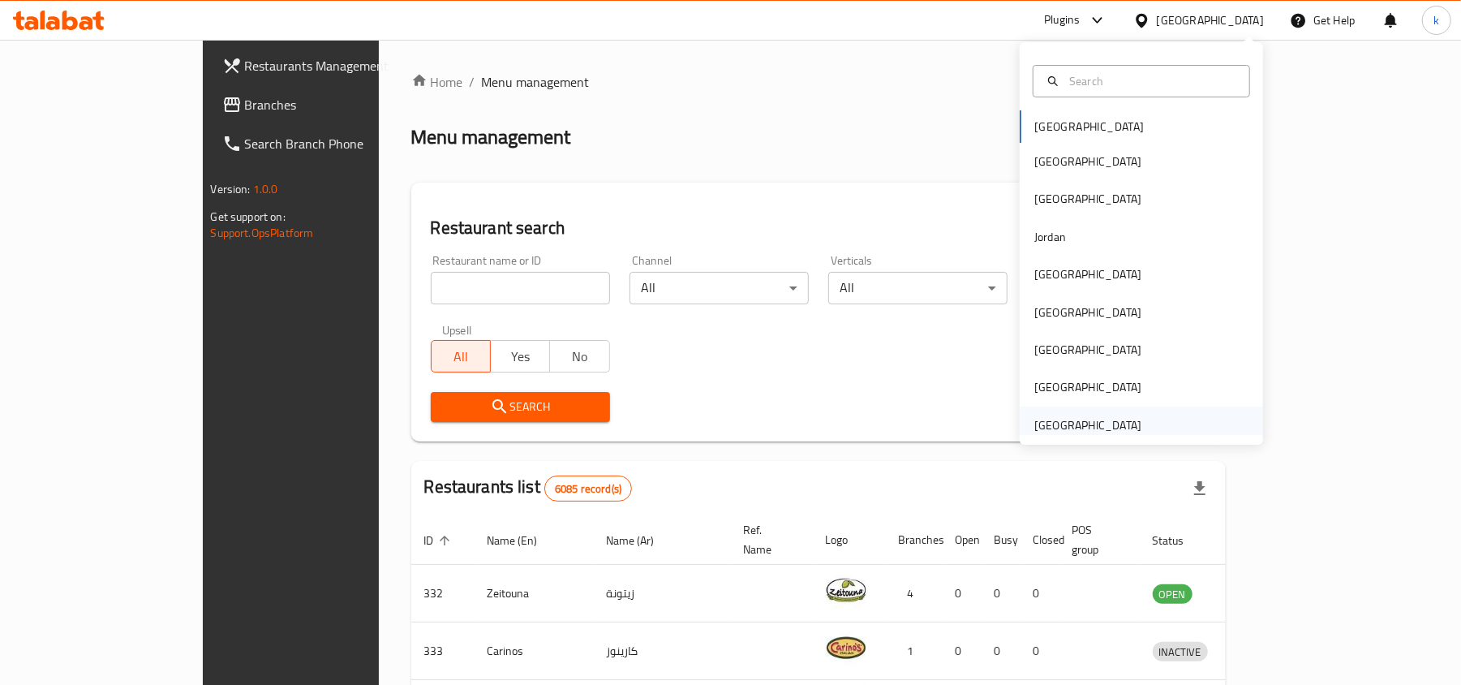
click at [1034, 423] on div "[GEOGRAPHIC_DATA]" at bounding box center [1087, 425] width 107 height 18
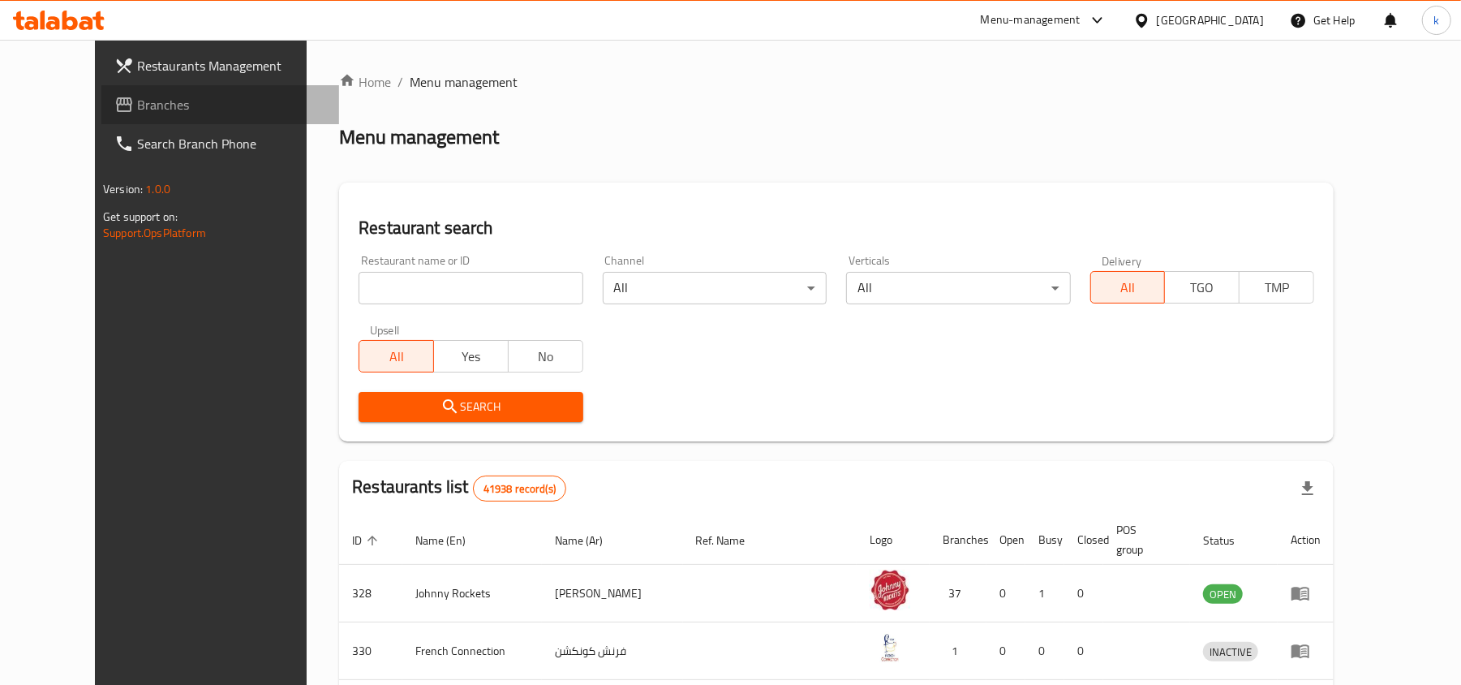
click at [137, 109] on span "Branches" at bounding box center [231, 104] width 189 height 19
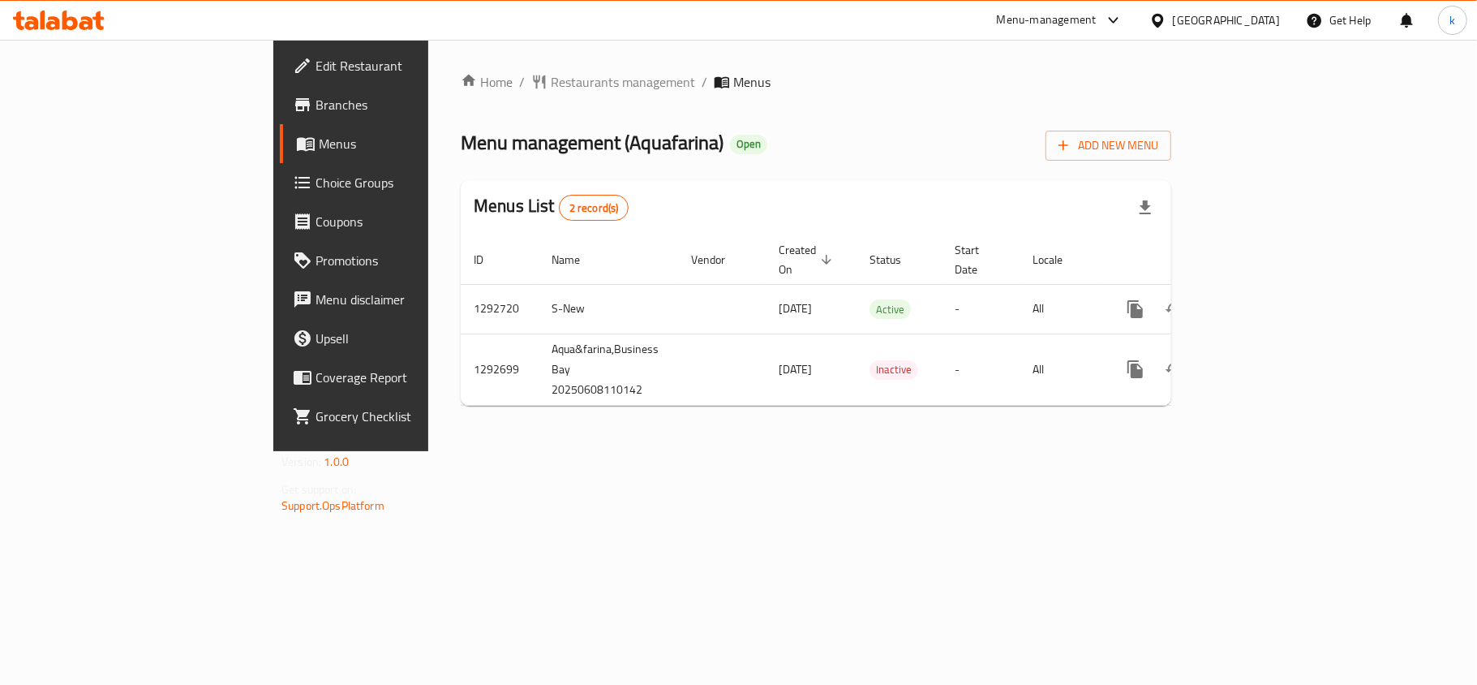
click at [943, 75] on ol "Home / Restaurants management / Menus" at bounding box center [816, 81] width 711 height 19
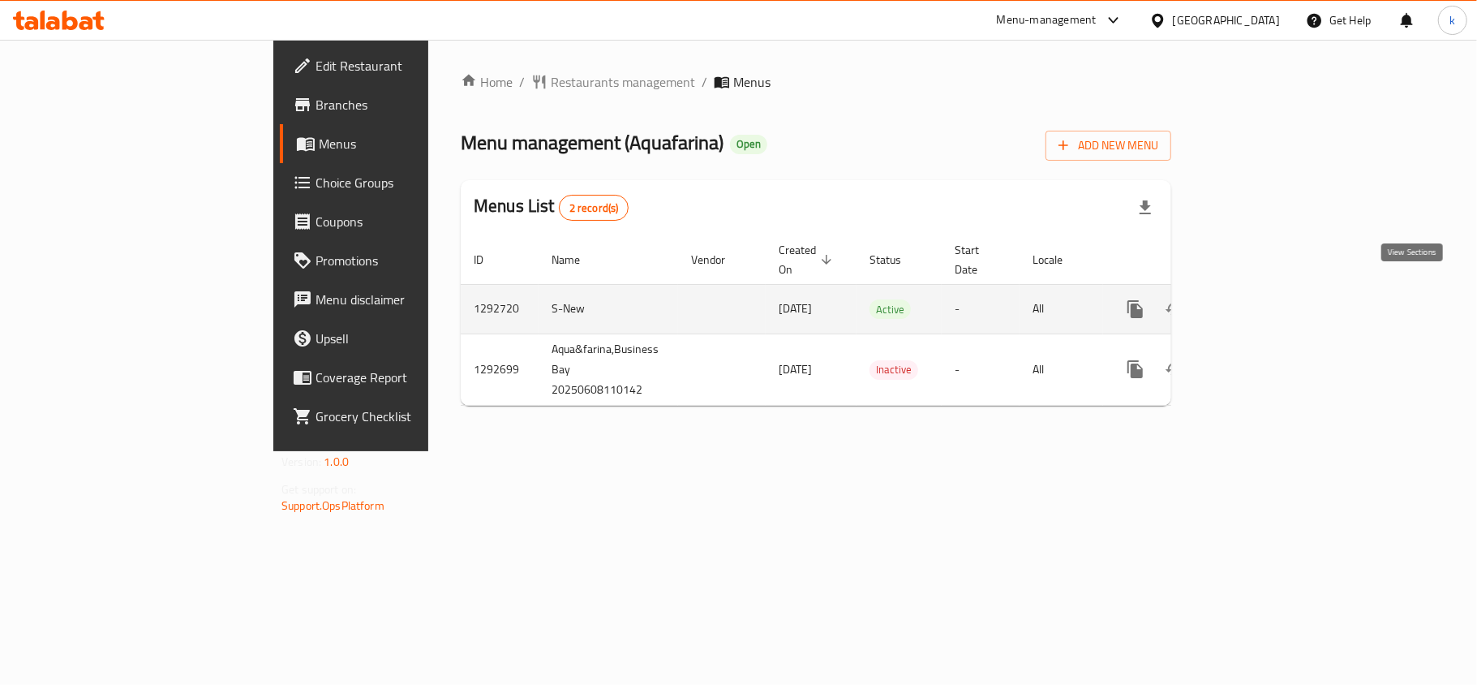
click at [1260, 302] on icon "enhanced table" at bounding box center [1252, 309] width 15 height 15
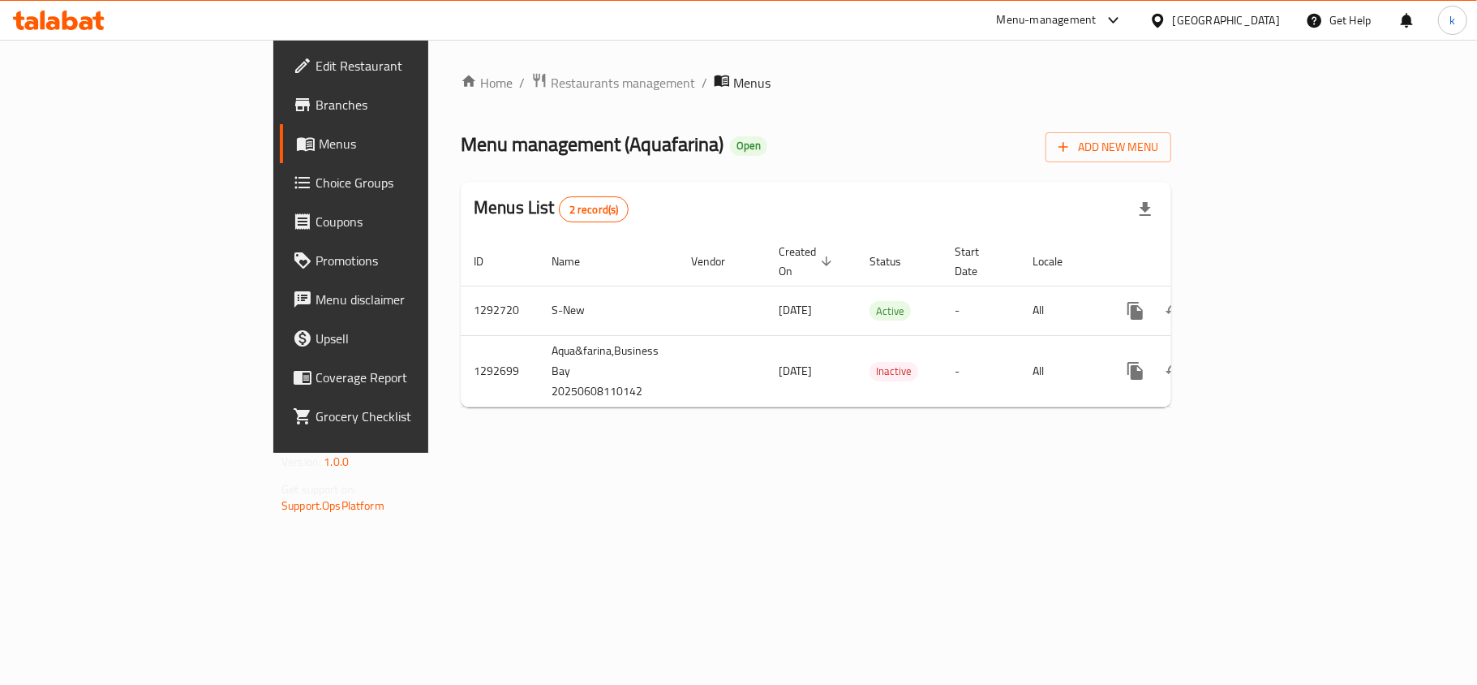
click at [591, 453] on div "Home / Restaurants management / Menus Menu management ( Aquafarina ) Open Add N…" at bounding box center [816, 246] width 776 height 413
click at [1244, 13] on div "[GEOGRAPHIC_DATA]" at bounding box center [1226, 20] width 107 height 18
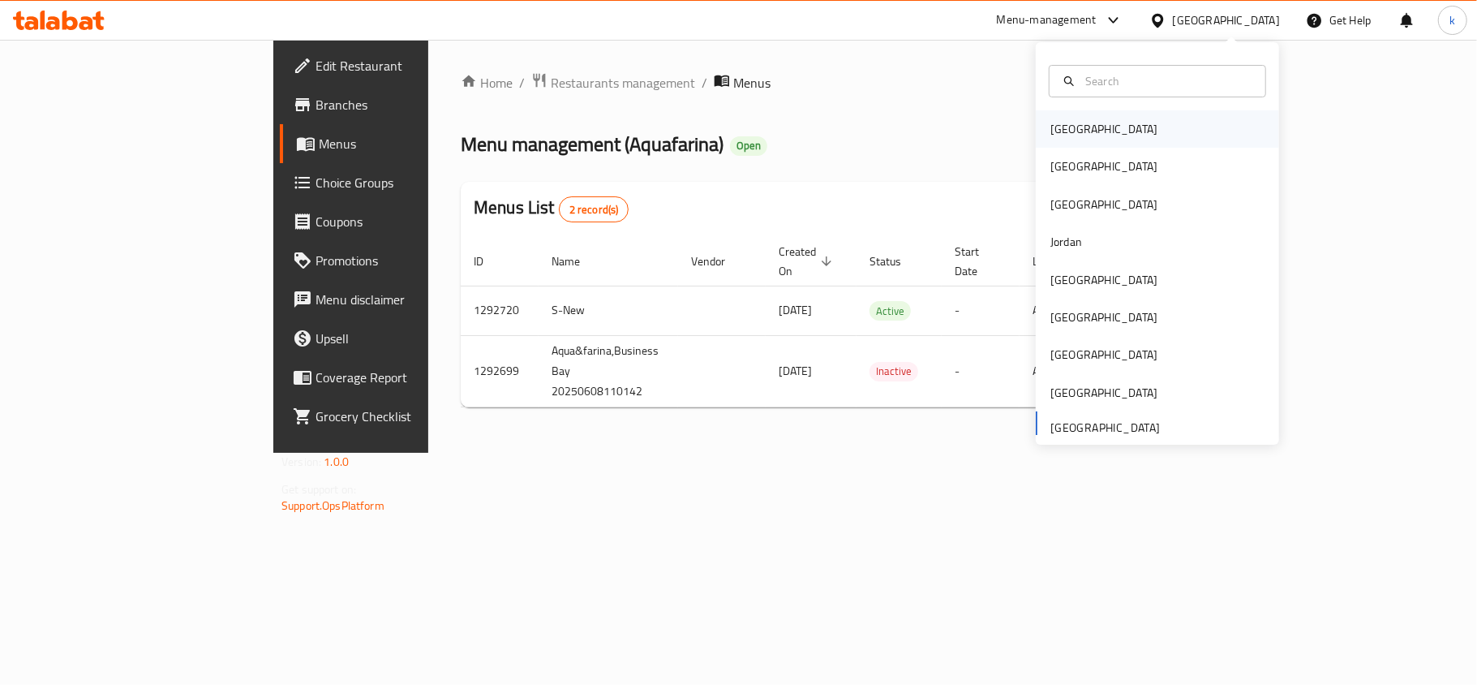
click at [1043, 143] on div "[GEOGRAPHIC_DATA]" at bounding box center [1104, 128] width 133 height 37
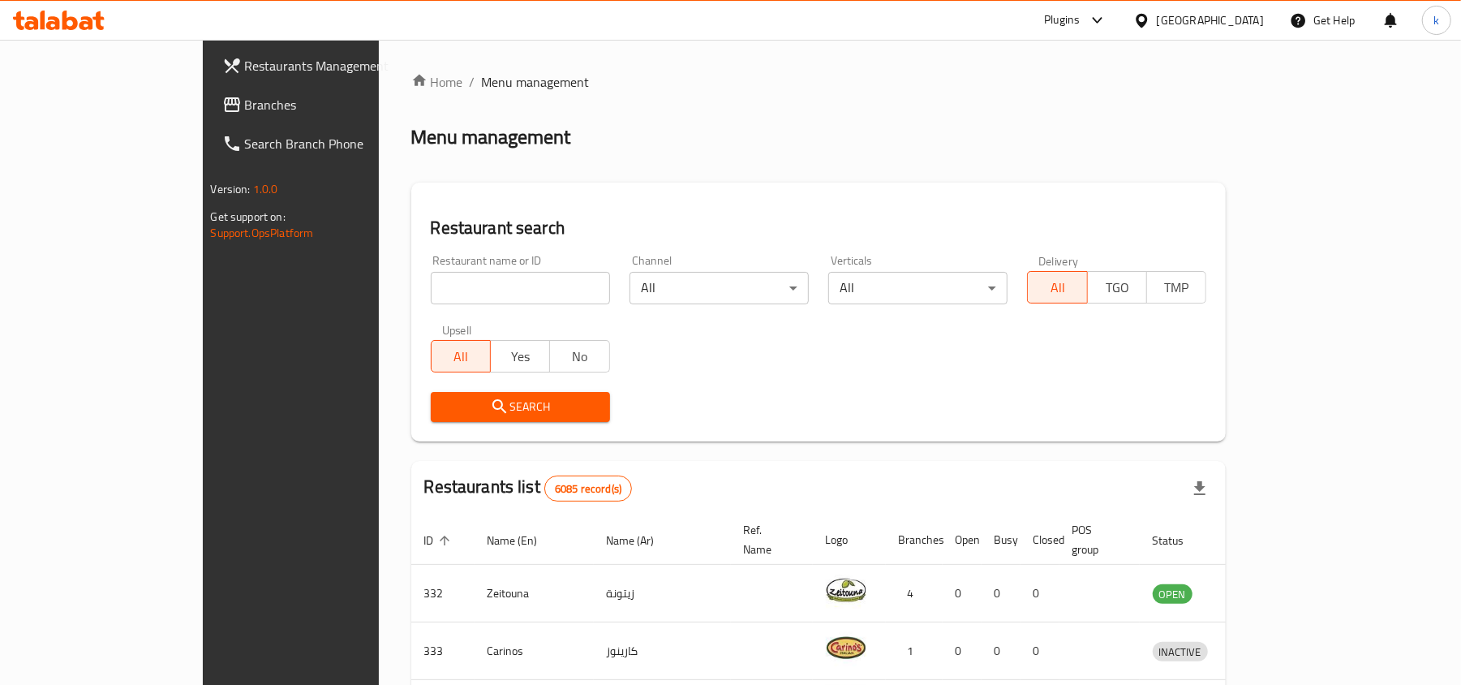
click at [1247, 23] on div "[GEOGRAPHIC_DATA]" at bounding box center [1210, 20] width 107 height 18
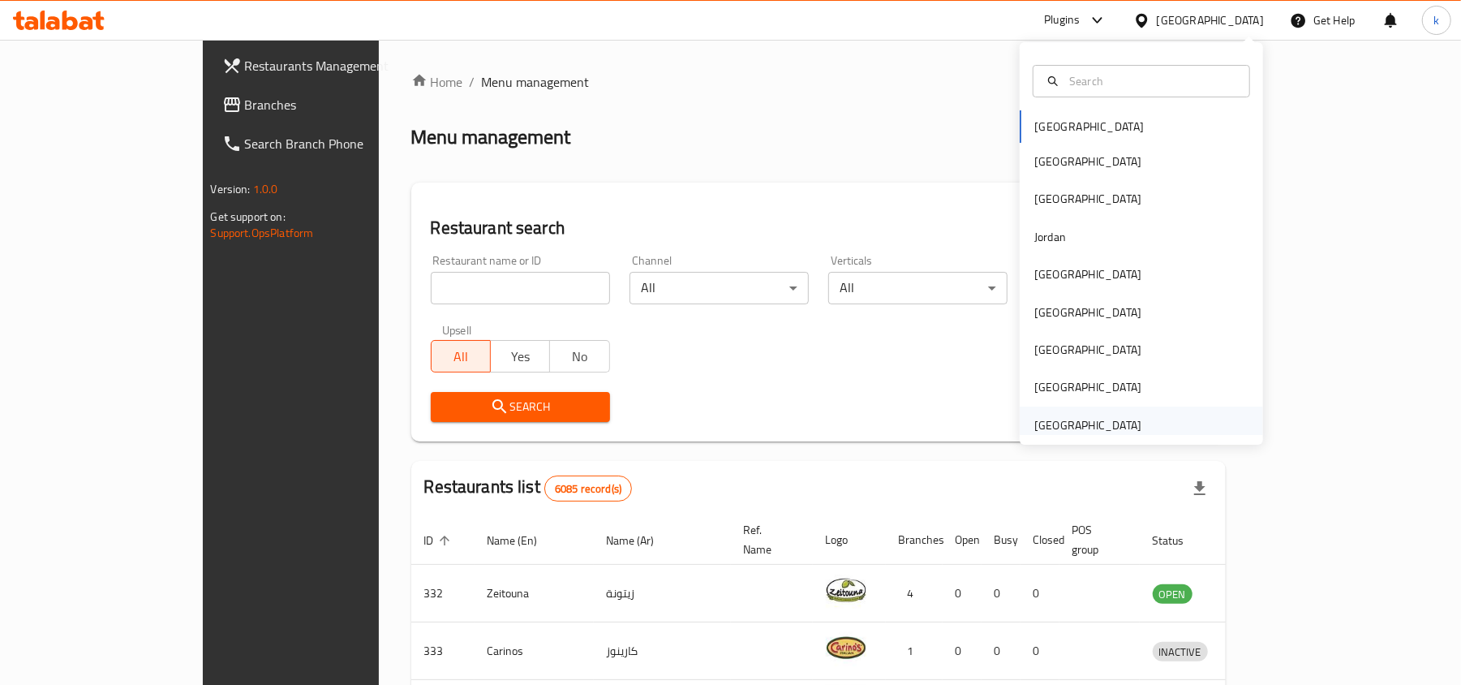
click at [1101, 416] on div "[GEOGRAPHIC_DATA]" at bounding box center [1087, 425] width 107 height 18
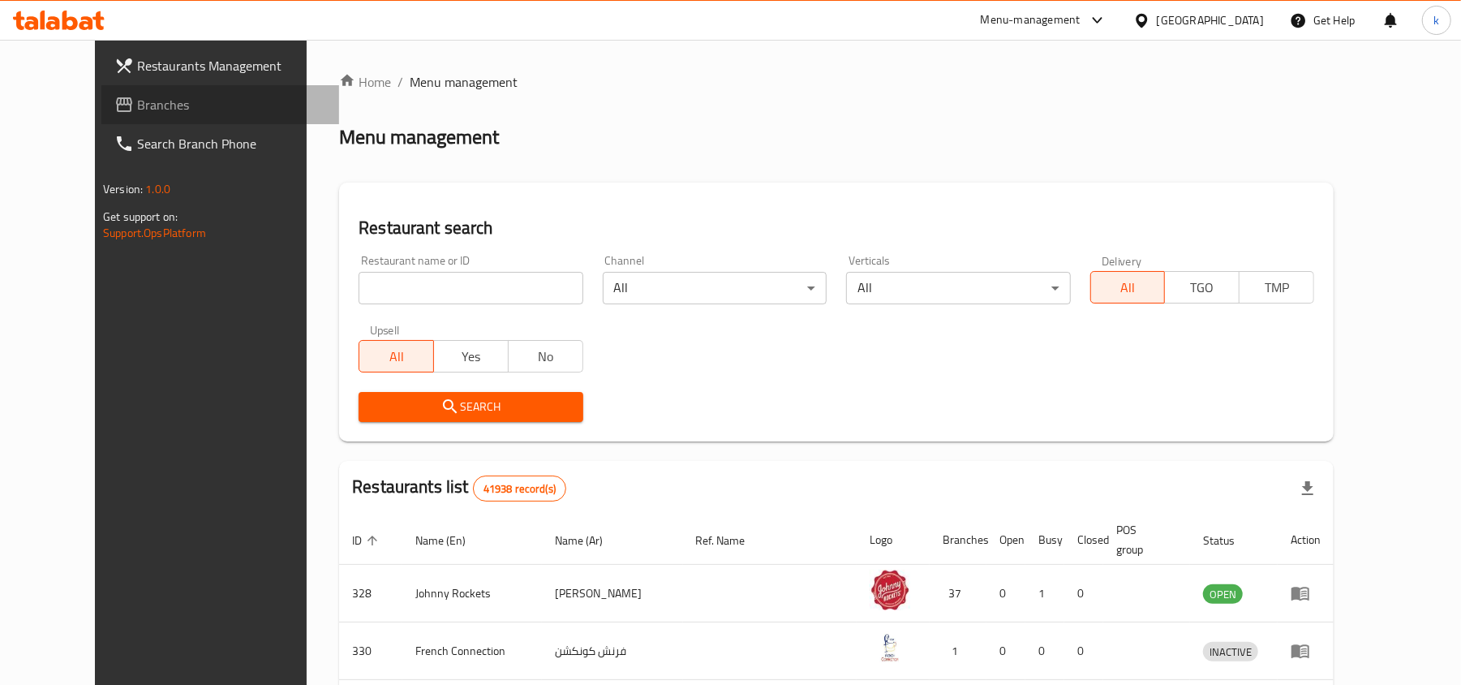
click at [137, 98] on span "Branches" at bounding box center [231, 104] width 189 height 19
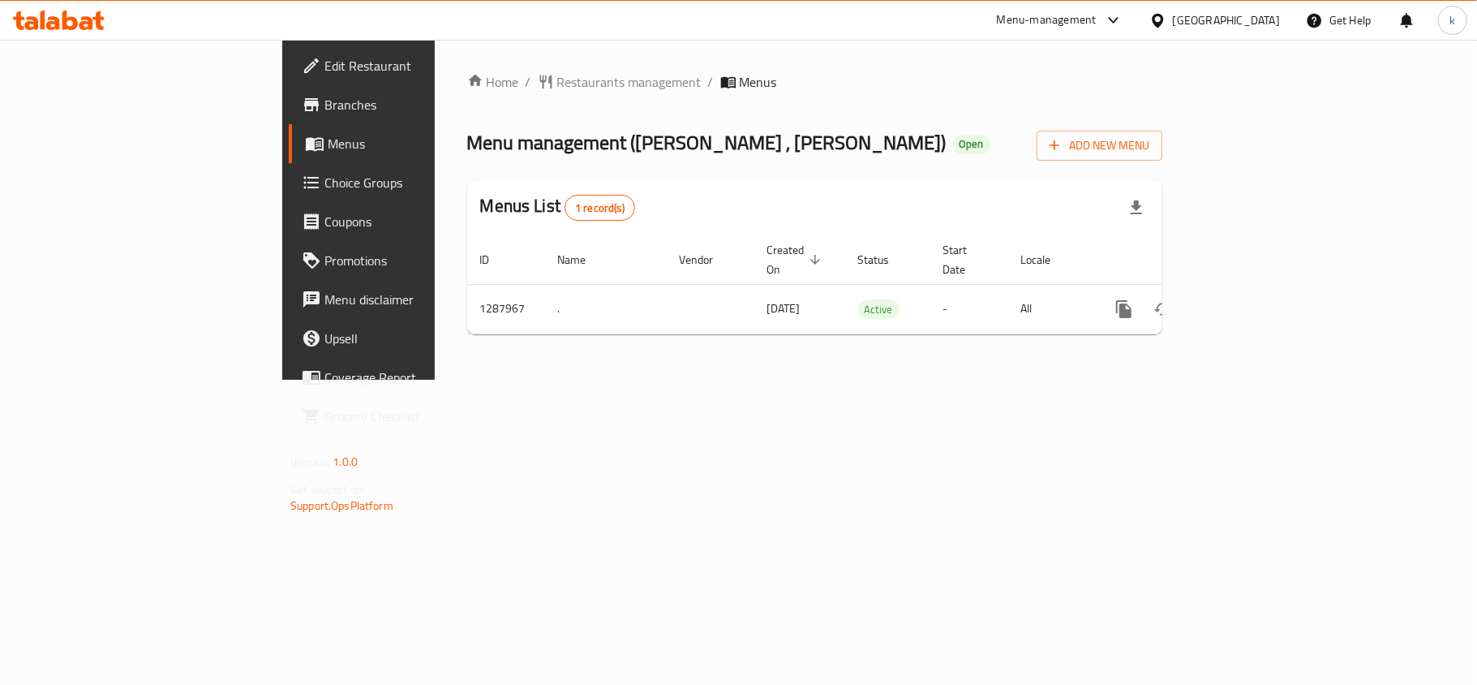
click at [1199, 28] on div "[GEOGRAPHIC_DATA]" at bounding box center [1226, 20] width 107 height 18
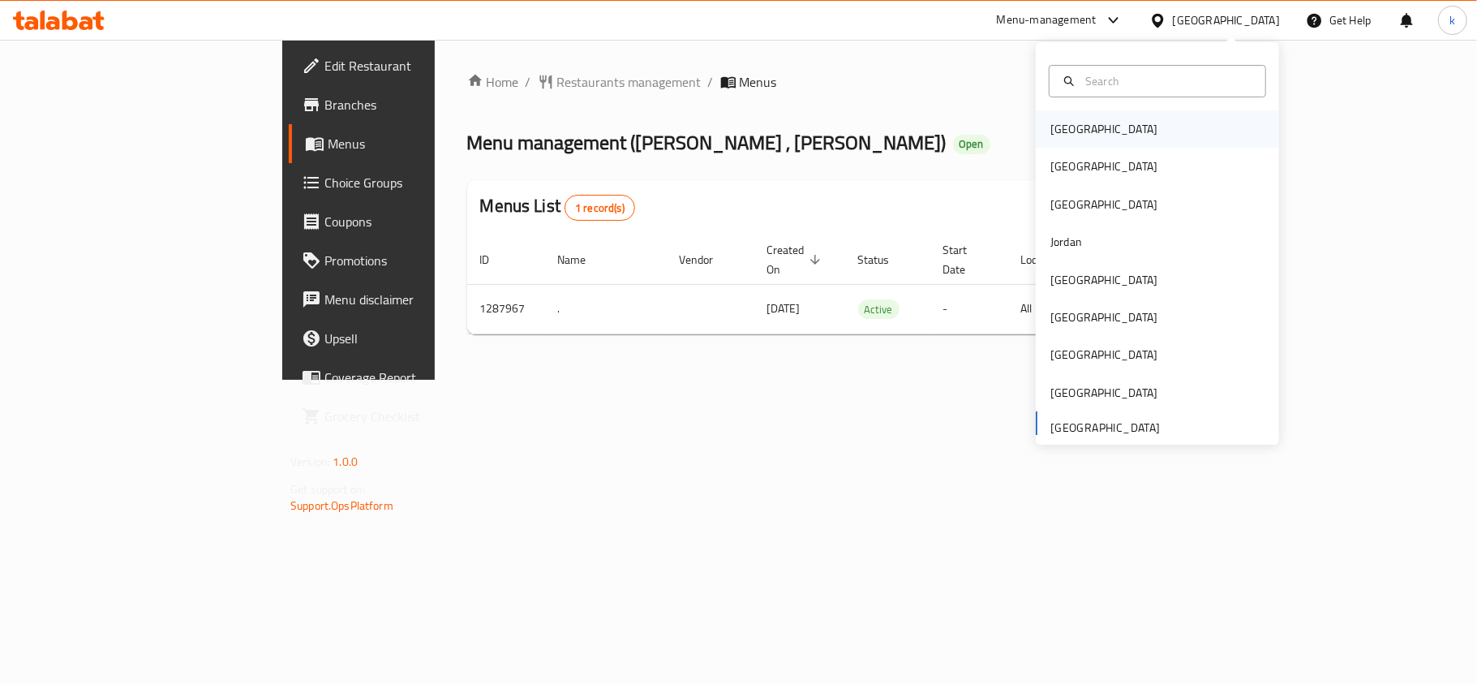
click at [1094, 133] on div "Bahrain" at bounding box center [1157, 128] width 243 height 37
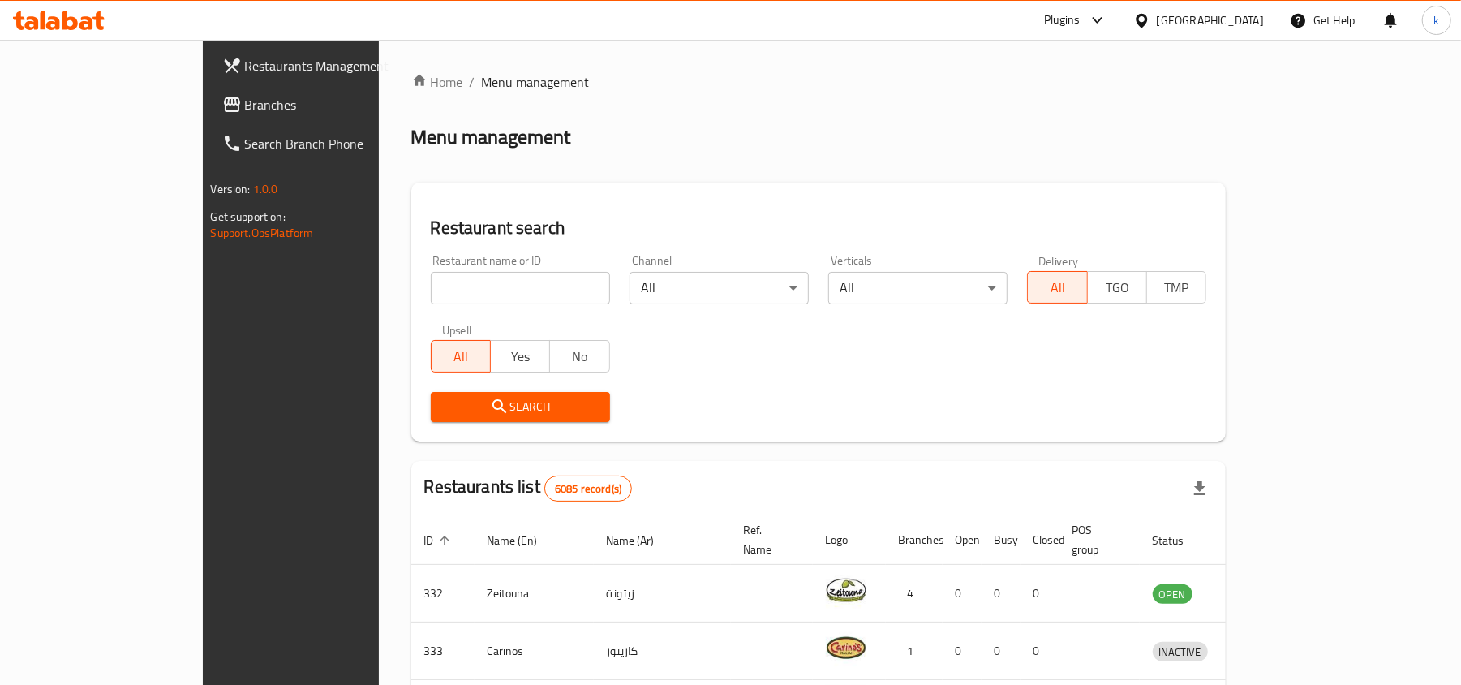
click at [1233, 17] on div "Bahrain" at bounding box center [1210, 20] width 107 height 18
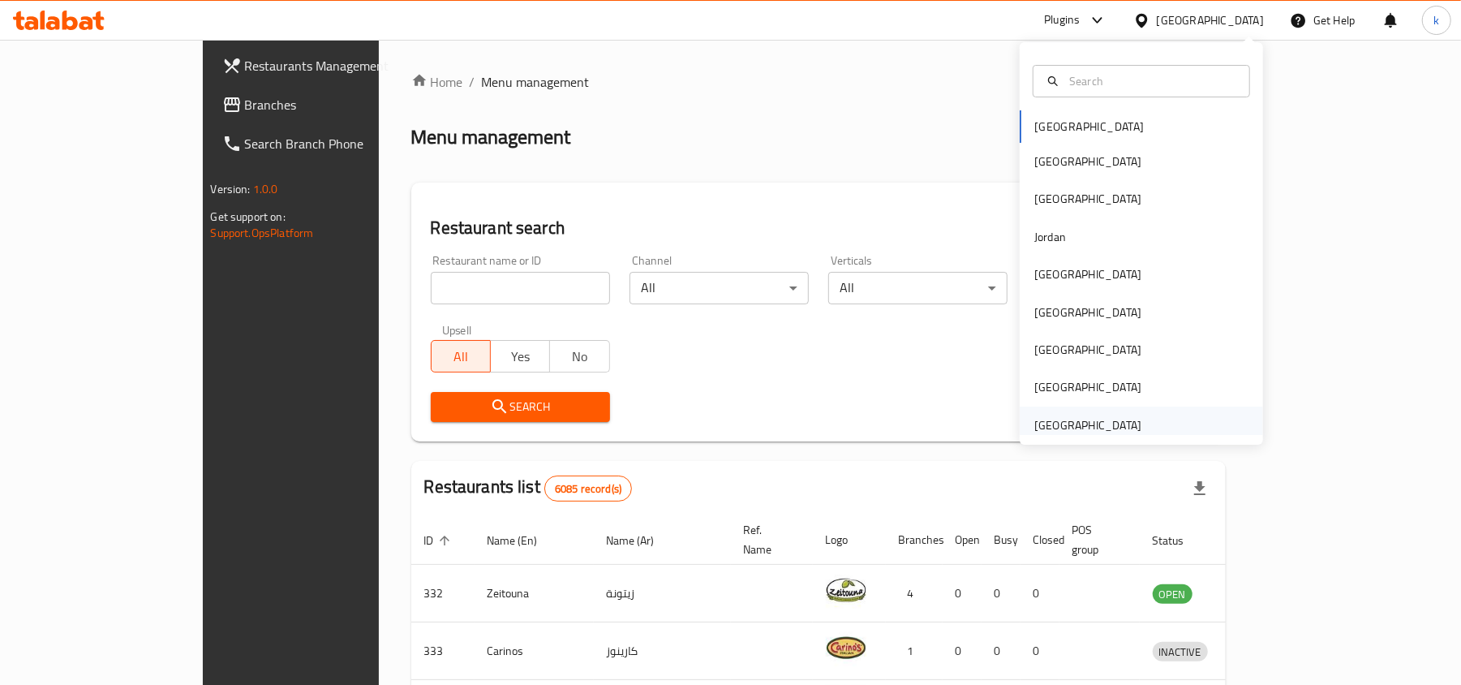
click at [1071, 430] on div "[GEOGRAPHIC_DATA]" at bounding box center [1087, 425] width 107 height 18
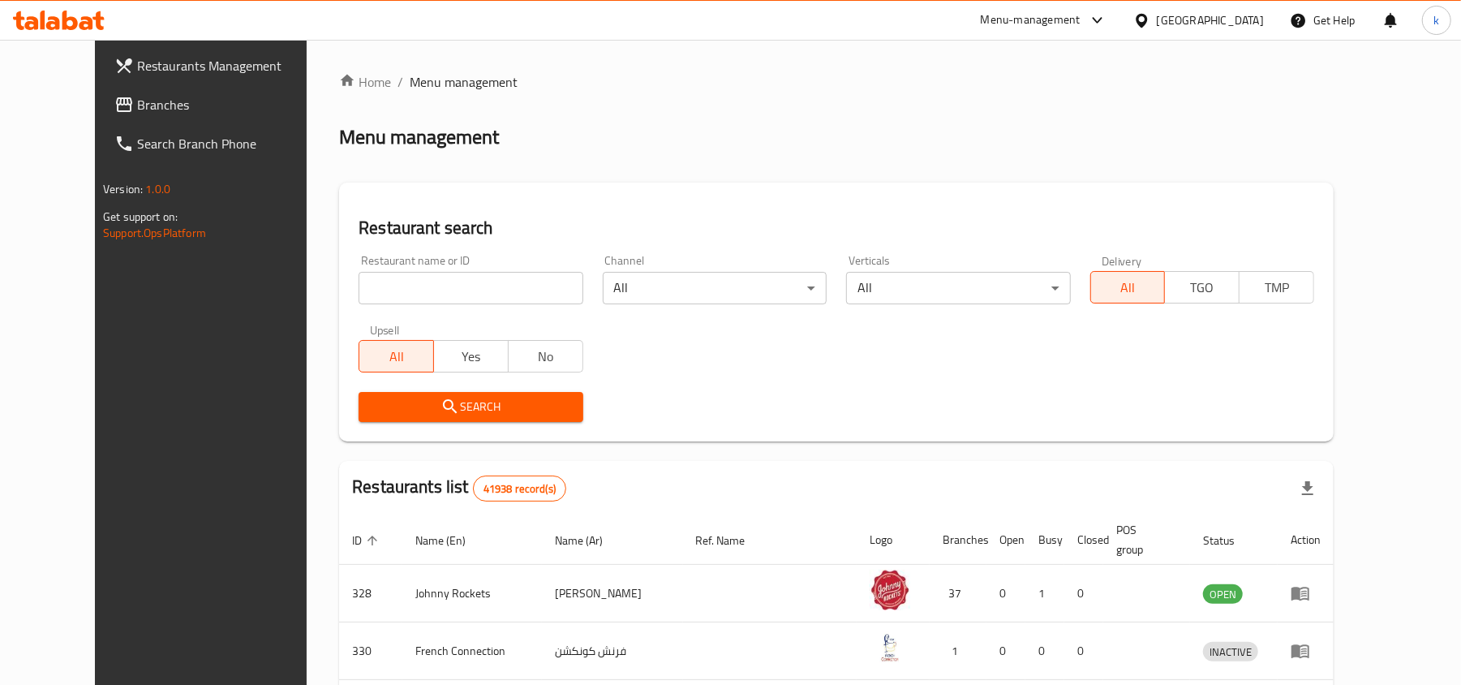
click at [112, 83] on link "Restaurants Management" at bounding box center [220, 65] width 238 height 39
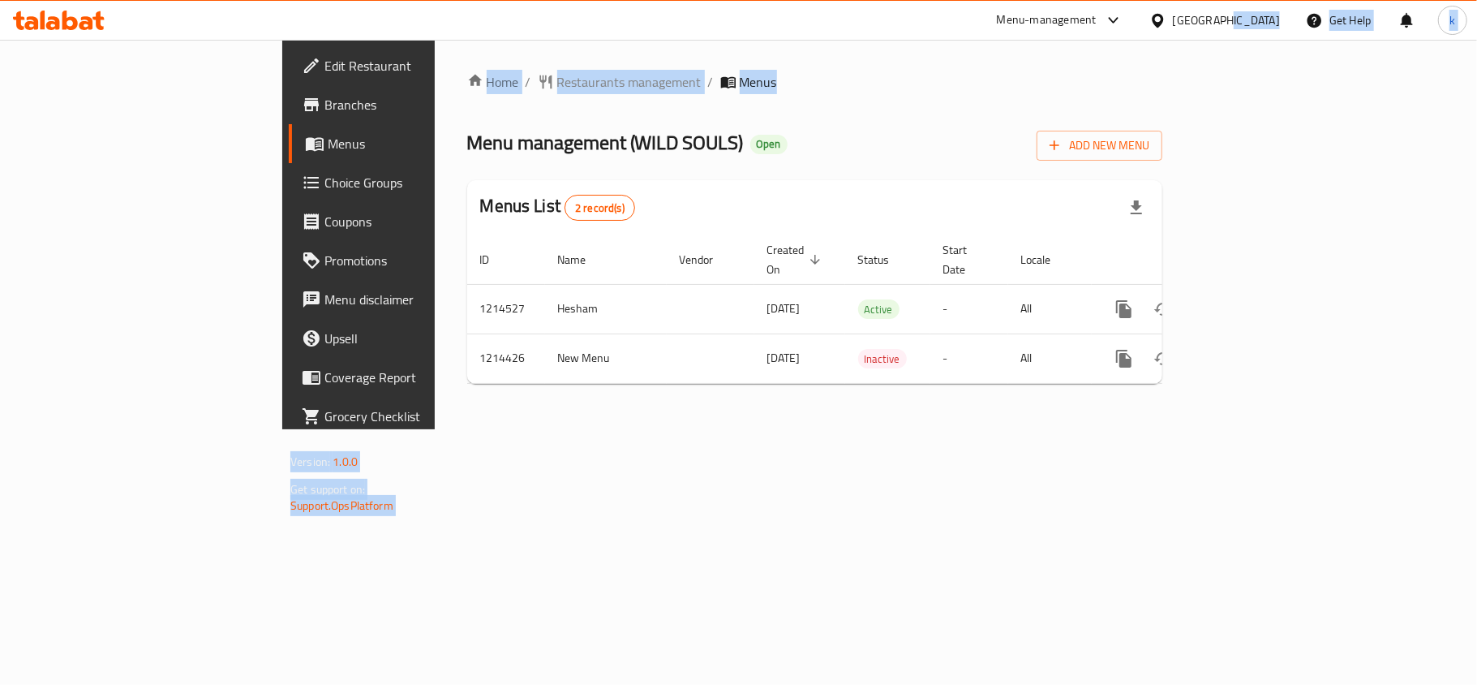
drag, startPoint x: 1218, startPoint y: 18, endPoint x: 1215, endPoint y: 57, distance: 39.1
click at [1217, 55] on div "​ Menu-management [GEOGRAPHIC_DATA] Get Help k Edit Restaurant Branches Menus C…" at bounding box center [738, 362] width 1477 height 645
click at [1233, 19] on div "[GEOGRAPHIC_DATA]" at bounding box center [1226, 20] width 107 height 18
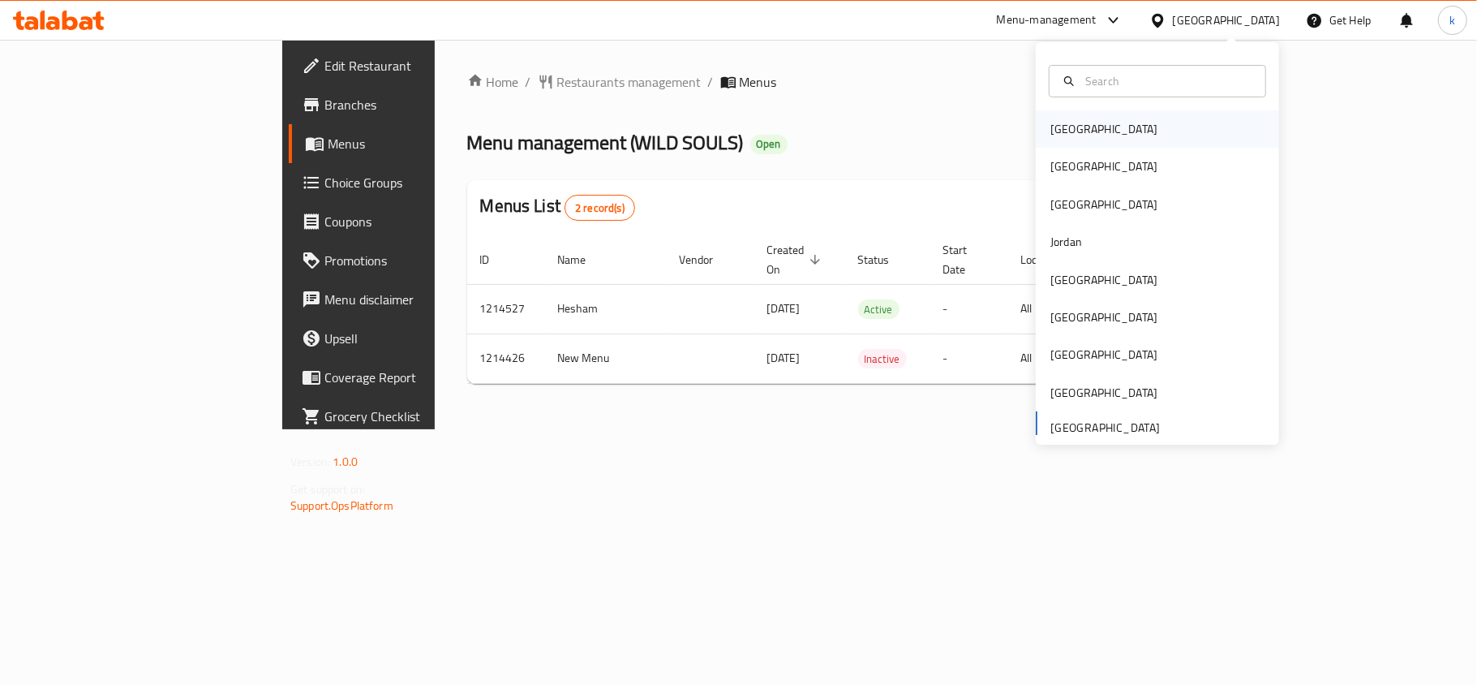
click at [1076, 120] on div "Bahrain" at bounding box center [1104, 128] width 133 height 37
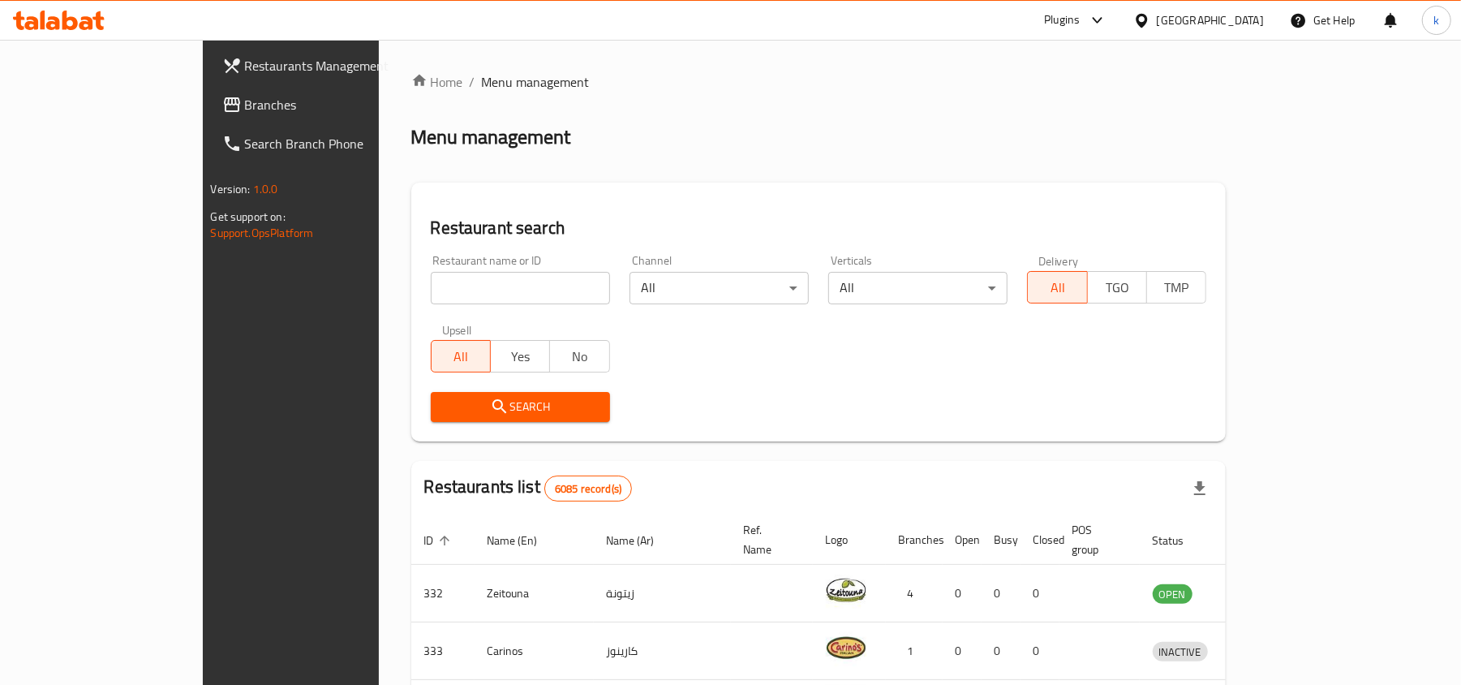
click at [1234, 20] on div "Bahrain" at bounding box center [1210, 20] width 107 height 18
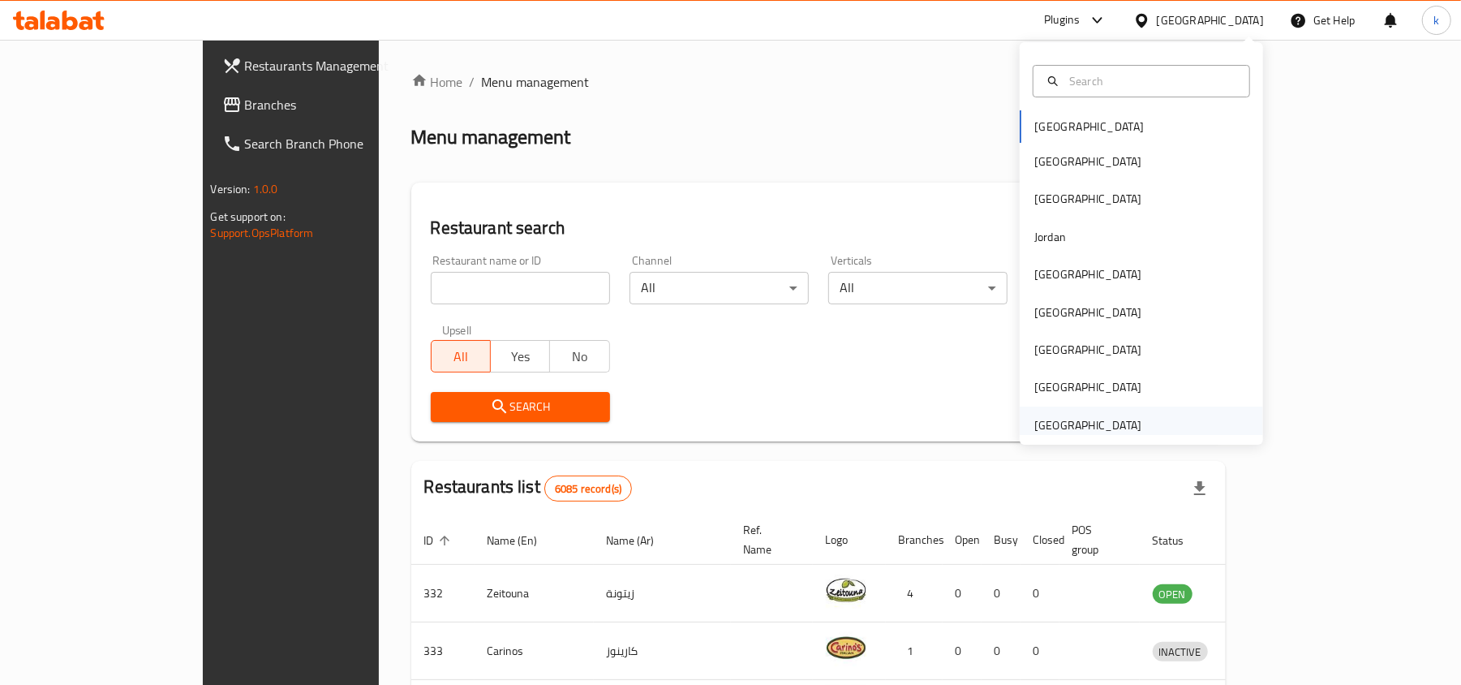
click at [1065, 432] on div "[GEOGRAPHIC_DATA]" at bounding box center [1087, 425] width 107 height 18
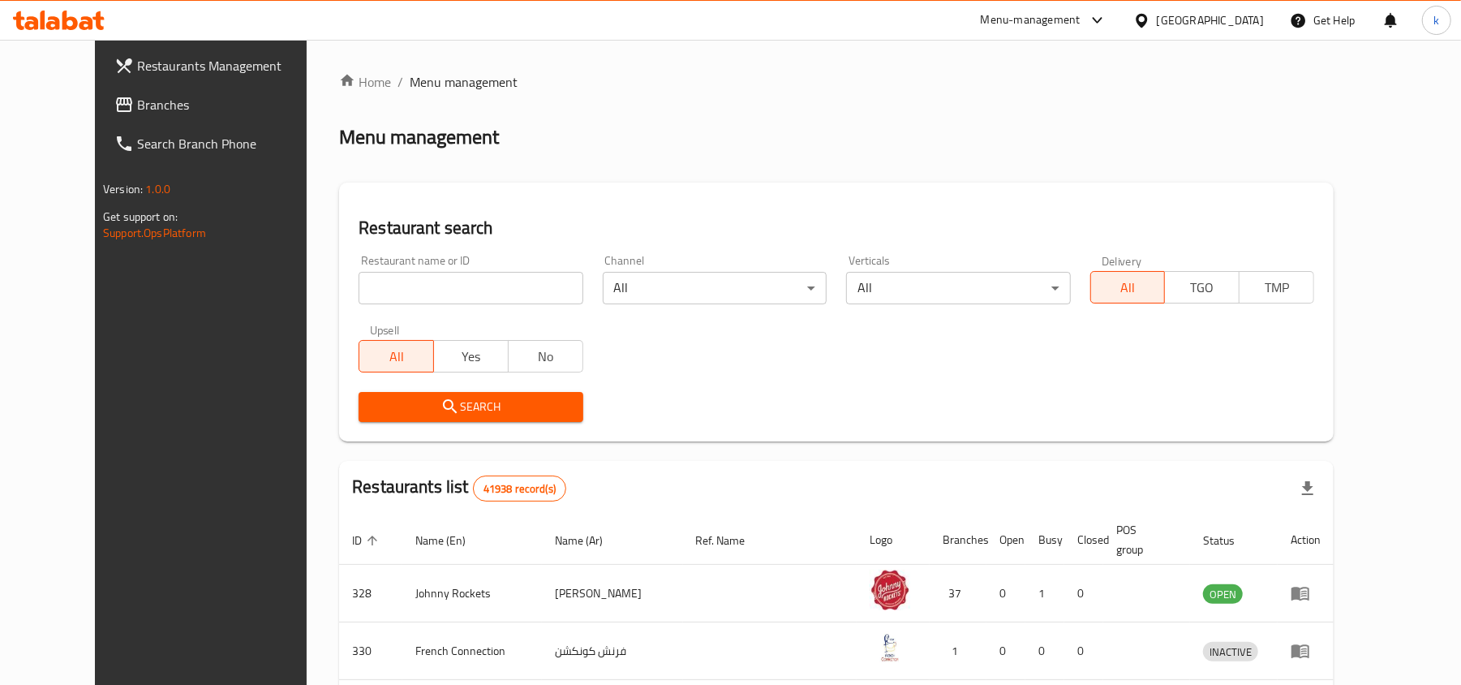
click at [114, 107] on icon at bounding box center [123, 104] width 19 height 19
